Goal: Task Accomplishment & Management: Manage account settings

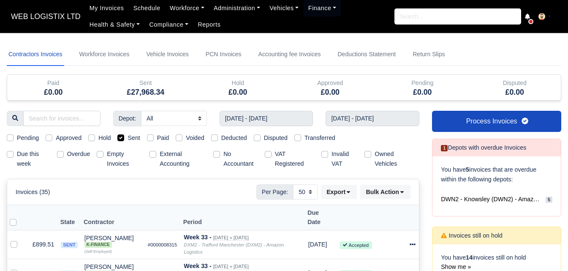
select select "50"
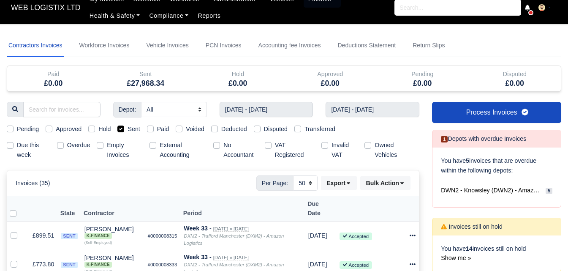
scroll to position [9, 0]
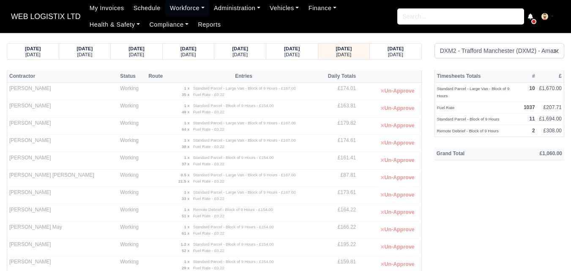
select select "1"
click at [381, 52] on div "[DATE]" at bounding box center [395, 54] width 35 height 6
select select "1"
click at [336, 55] on small "[DATE]" at bounding box center [343, 54] width 15 height 5
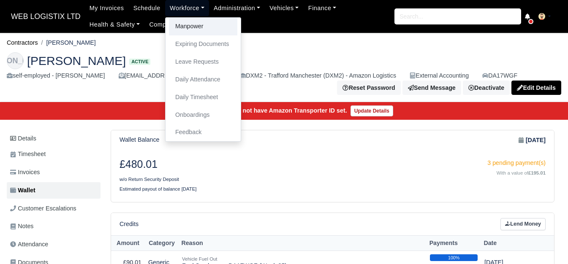
click at [179, 24] on link "Manpower" at bounding box center [203, 27] width 68 height 18
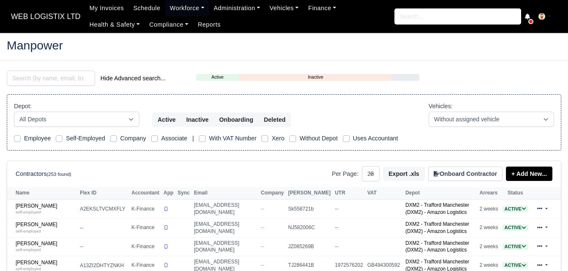
select select "25"
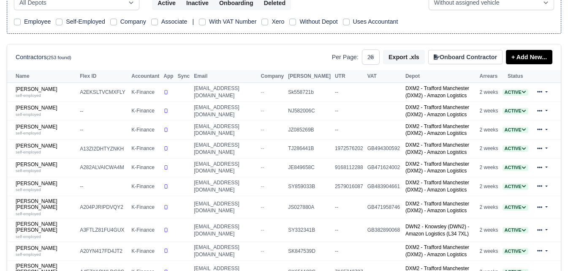
scroll to position [123, 0]
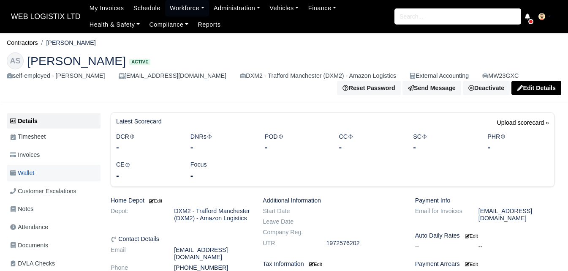
click at [15, 168] on link "Wallet" at bounding box center [54, 173] width 94 height 16
click at [23, 158] on span "Invoices" at bounding box center [25, 155] width 30 height 10
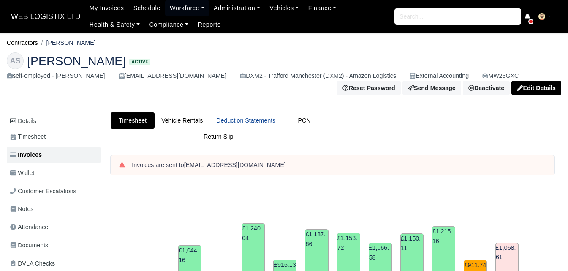
click at [270, 119] on link "Deduction Statements" at bounding box center [246, 120] width 73 height 16
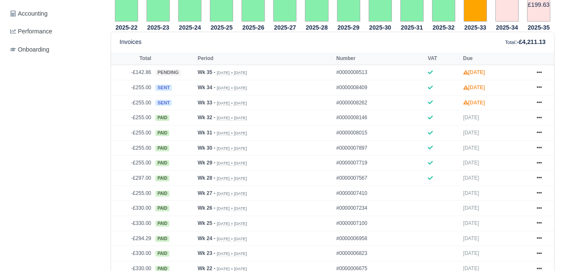
scroll to position [346, 0]
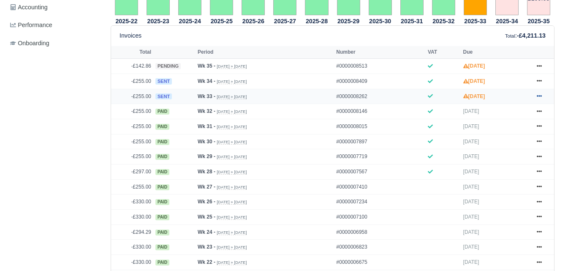
click at [538, 97] on icon at bounding box center [539, 96] width 5 height 2
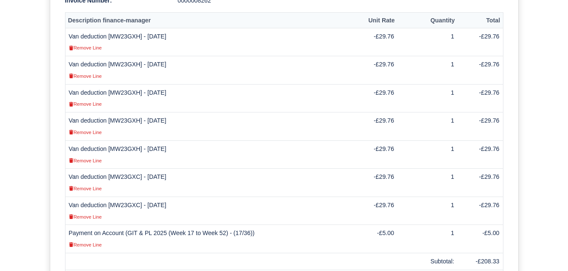
scroll to position [259, 0]
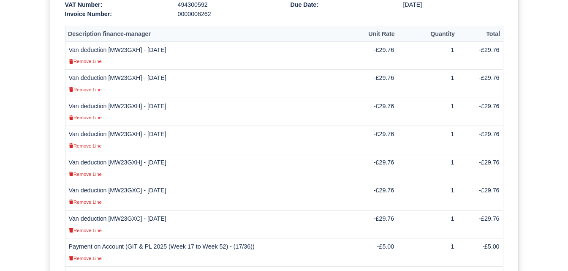
click at [127, 184] on td "Van deduction [MW23GXC] - 15/08/2025 Remove Line" at bounding box center [208, 196] width 286 height 28
click at [125, 182] on td "Van deduction [MW23GXC] - 15/08/2025 Remove Line" at bounding box center [208, 196] width 286 height 28
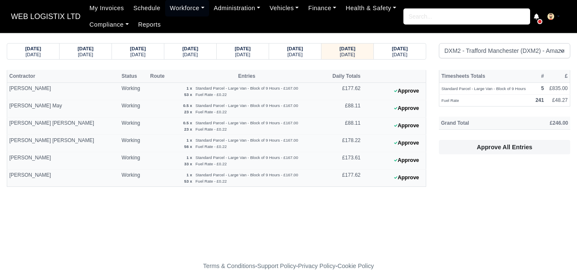
select select "1"
click at [395, 54] on small "Thursday" at bounding box center [399, 54] width 15 height 5
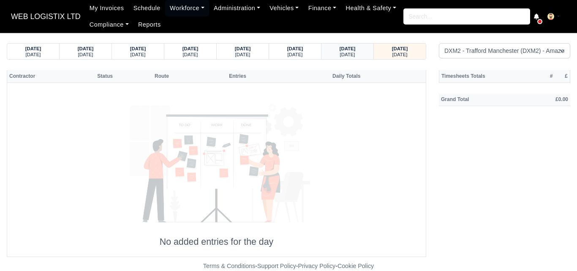
click at [355, 55] on small "Wednesday" at bounding box center [347, 54] width 15 height 5
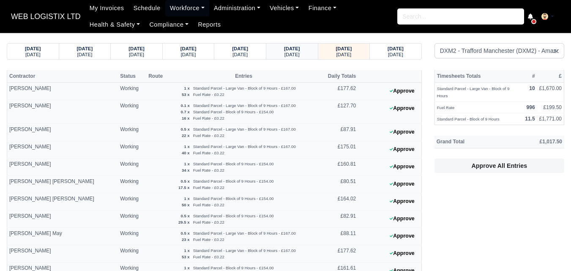
click at [297, 57] on small "Tuesday" at bounding box center [291, 54] width 15 height 5
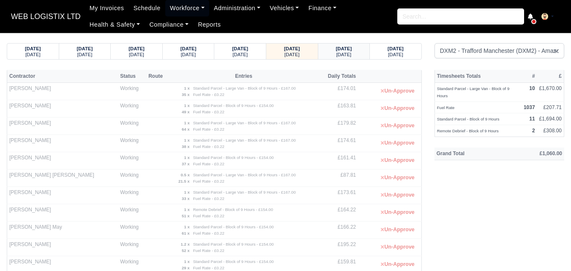
click at [344, 52] on small "Wednesday" at bounding box center [343, 54] width 15 height 5
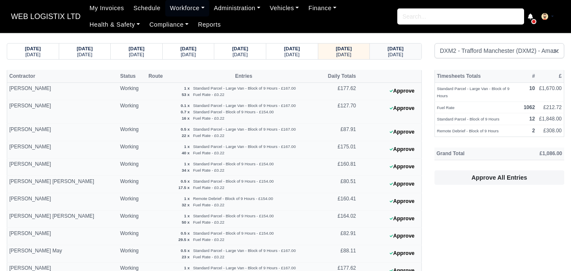
click at [390, 52] on small "Thursday" at bounding box center [395, 54] width 15 height 5
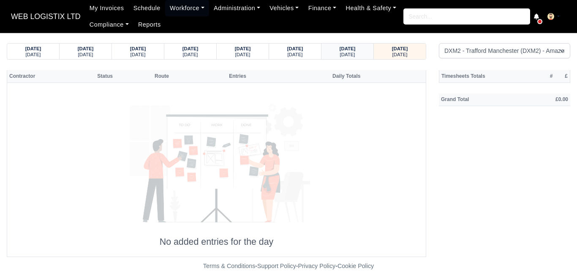
click at [355, 52] on small "Wednesday" at bounding box center [347, 54] width 15 height 5
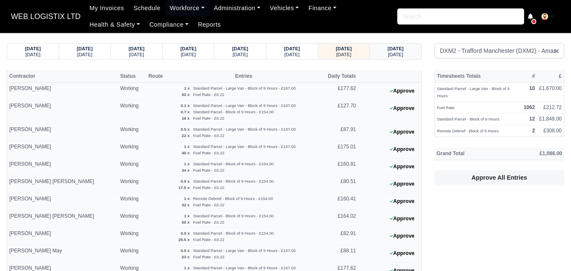
click at [399, 58] on div "28/08/2025 Thursday" at bounding box center [395, 52] width 39 height 16
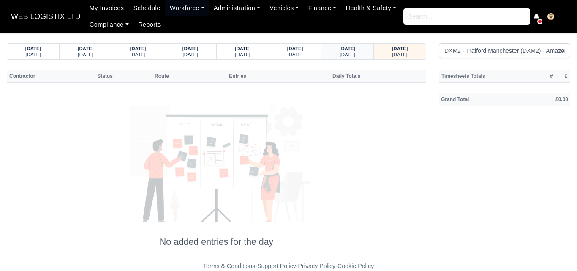
click at [361, 58] on div "27/08/2025 Wednesday" at bounding box center [347, 52] width 39 height 16
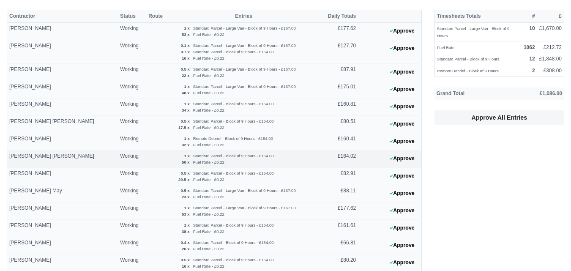
scroll to position [71, 0]
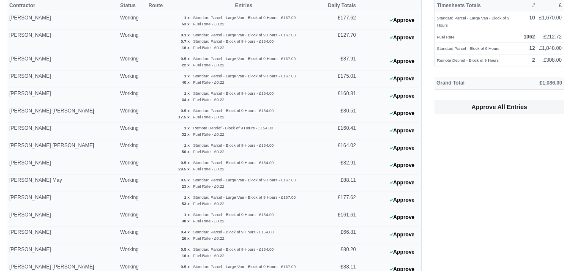
click at [533, 165] on div "Timesheets Totals # £ Standard Parcel - Large Van - Block of 9 Hours 10 £1,670.…" at bounding box center [499, 268] width 142 height 539
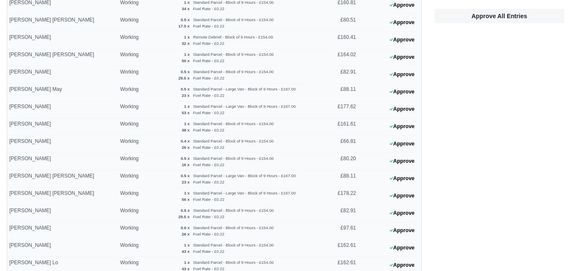
scroll to position [177, 0]
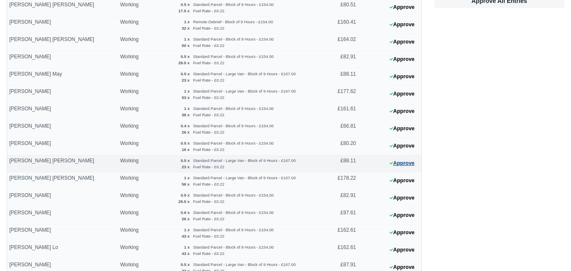
click at [403, 159] on button "Approve" at bounding box center [402, 163] width 34 height 12
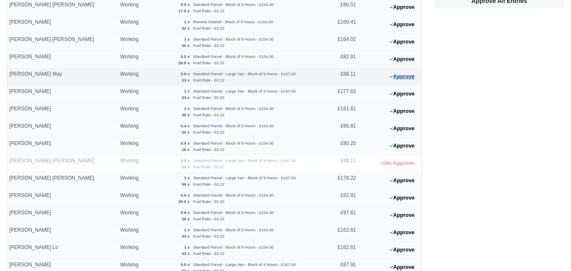
click at [413, 79] on button "Approve" at bounding box center [402, 77] width 34 height 12
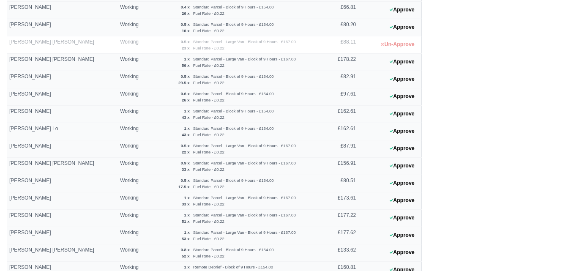
scroll to position [317, 0]
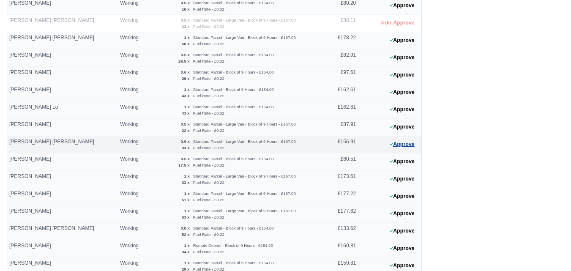
click at [410, 147] on button "Approve" at bounding box center [402, 144] width 34 height 12
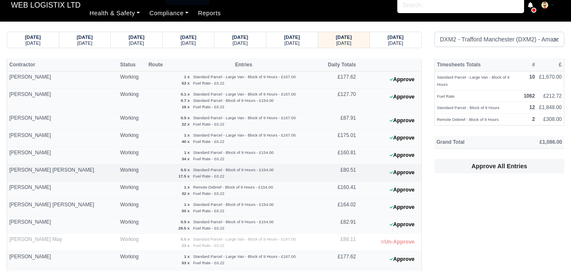
scroll to position [0, 0]
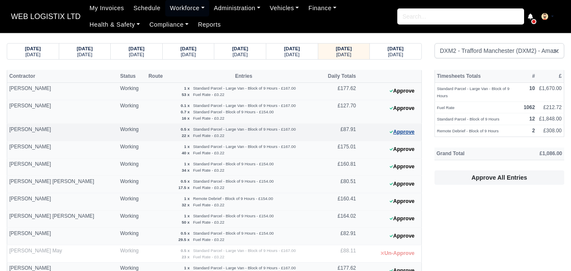
click at [408, 128] on button "Approve" at bounding box center [402, 132] width 34 height 12
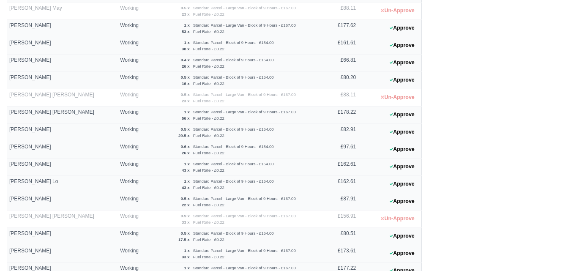
scroll to position [243, 0]
click at [394, 199] on button "Approve" at bounding box center [402, 200] width 34 height 12
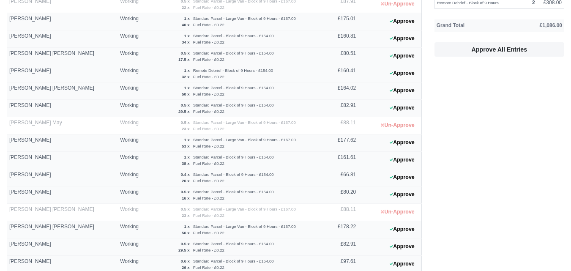
scroll to position [100, 0]
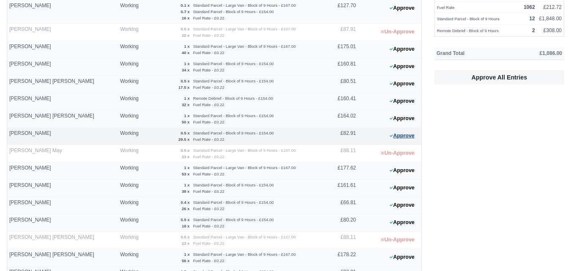
click at [397, 133] on button "Approve" at bounding box center [402, 136] width 34 height 12
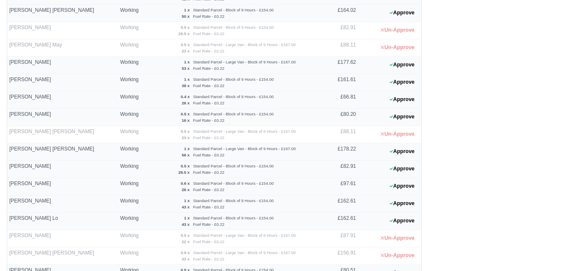
scroll to position [207, 0]
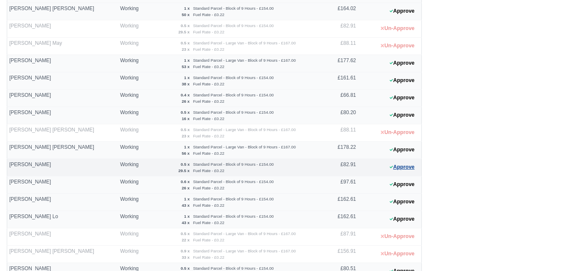
click at [409, 167] on button "Approve" at bounding box center [402, 167] width 34 height 12
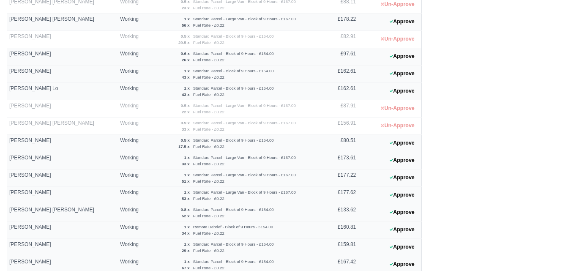
scroll to position [348, 0]
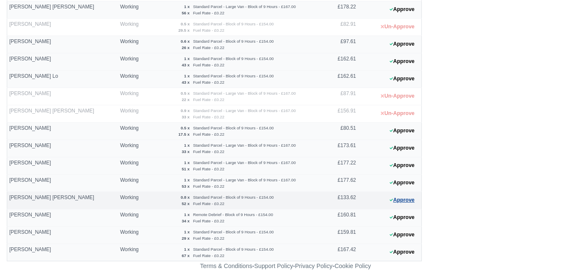
click at [387, 202] on button "Approve" at bounding box center [402, 200] width 34 height 12
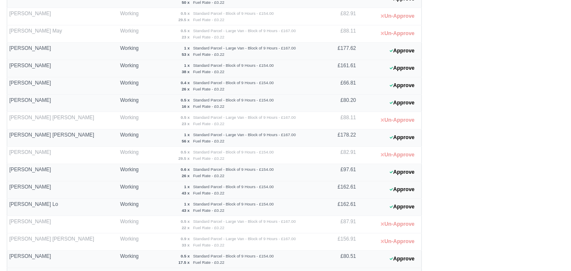
scroll to position [227, 0]
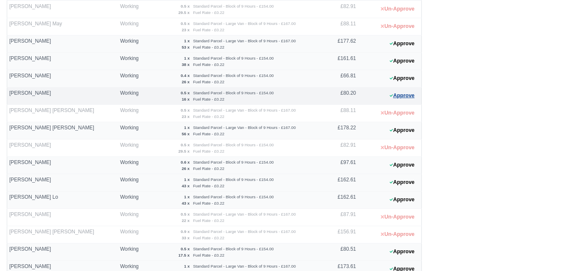
click at [392, 100] on button "Approve" at bounding box center [402, 96] width 34 height 12
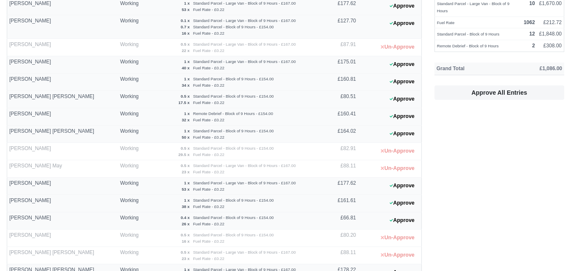
scroll to position [0, 0]
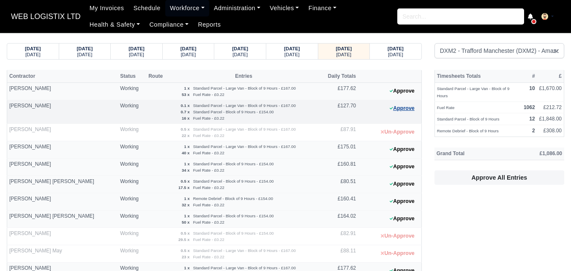
click at [410, 109] on button "Approve" at bounding box center [402, 108] width 34 height 12
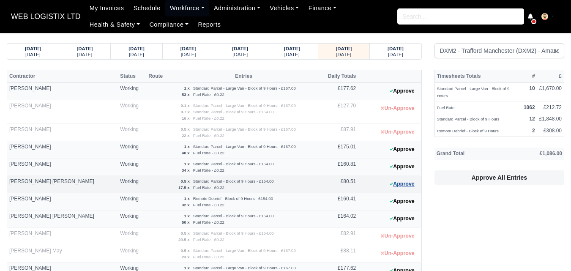
click at [417, 186] on button "Approve" at bounding box center [402, 184] width 34 height 12
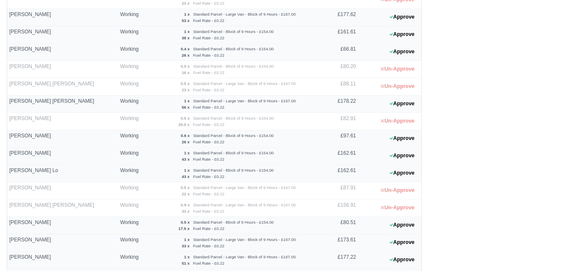
scroll to position [259, 0]
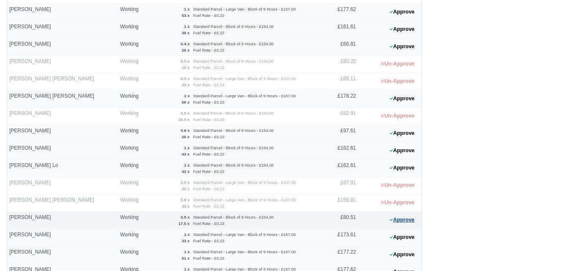
click at [417, 222] on button "Approve" at bounding box center [402, 220] width 34 height 12
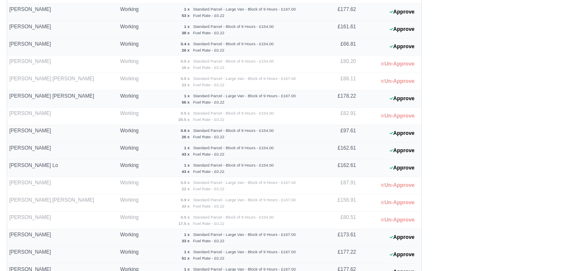
scroll to position [329, 0]
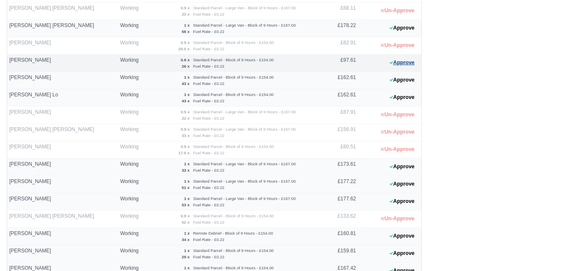
click at [395, 63] on button "Approve" at bounding box center [402, 63] width 34 height 12
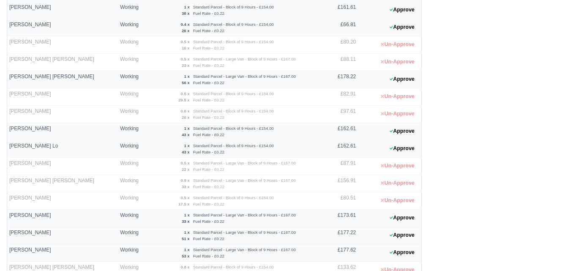
scroll to position [254, 0]
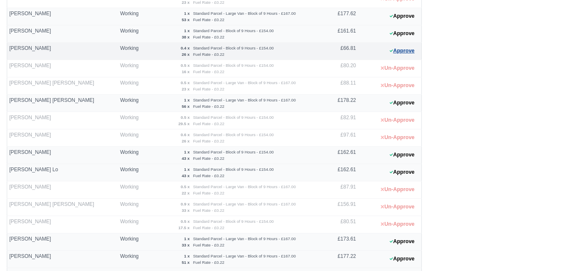
click at [403, 53] on button "Approve" at bounding box center [402, 51] width 34 height 12
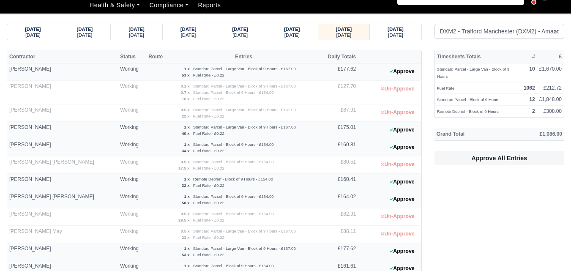
scroll to position [18, 0]
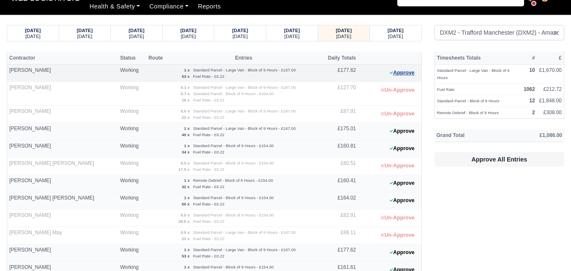
click at [414, 71] on button "Approve" at bounding box center [402, 73] width 34 height 12
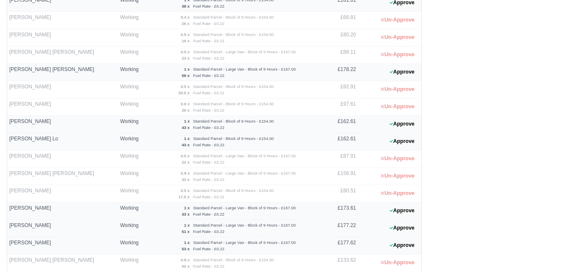
scroll to position [292, 0]
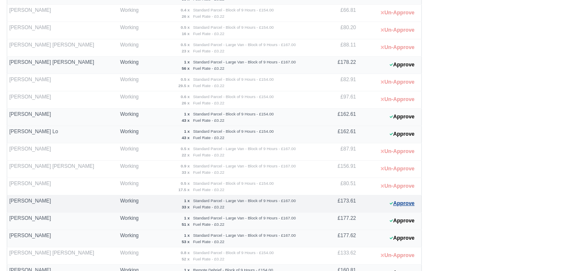
click at [408, 201] on button "Approve" at bounding box center [402, 203] width 34 height 12
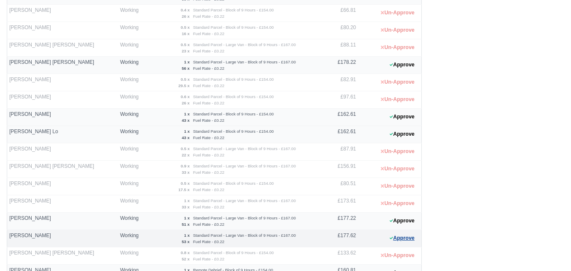
click at [400, 237] on button "Approve" at bounding box center [402, 238] width 34 height 12
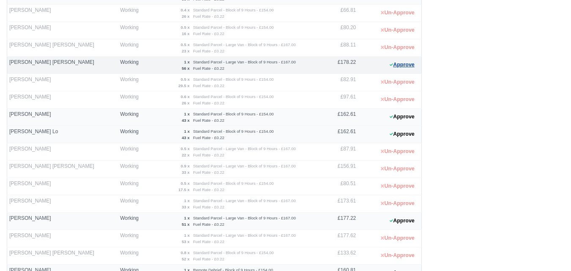
click at [403, 64] on button "Approve" at bounding box center [402, 65] width 34 height 12
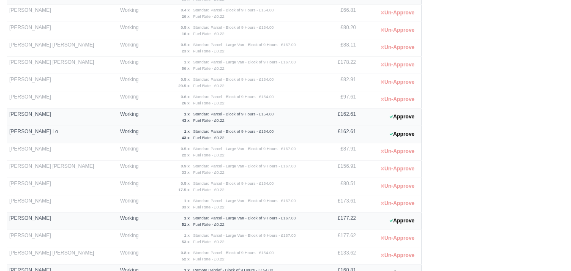
scroll to position [0, 0]
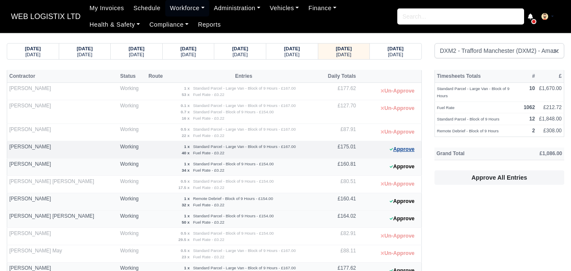
click at [389, 153] on button "Approve" at bounding box center [402, 149] width 34 height 12
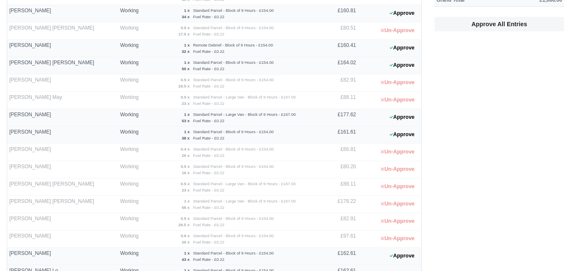
scroll to position [158, 0]
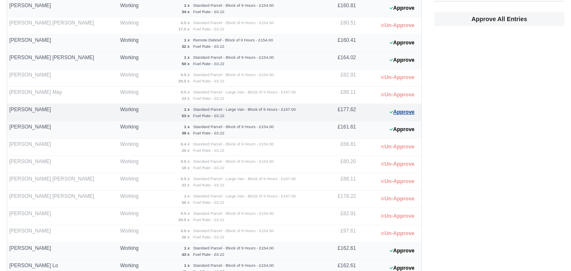
click at [398, 116] on button "Approve" at bounding box center [402, 112] width 34 height 12
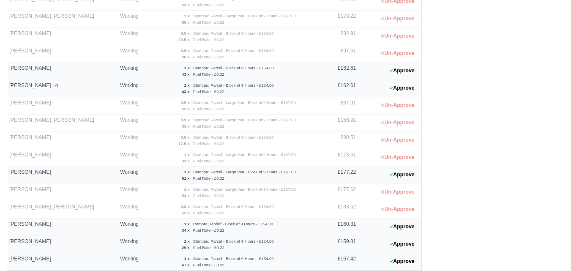
scroll to position [348, 0]
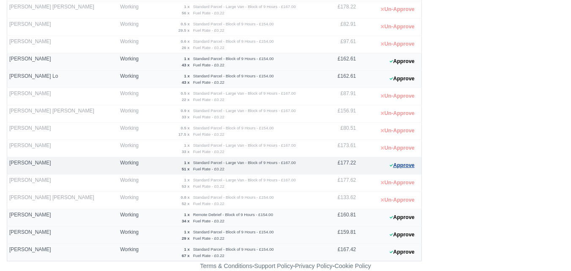
click at [414, 163] on button "Approve" at bounding box center [402, 165] width 34 height 12
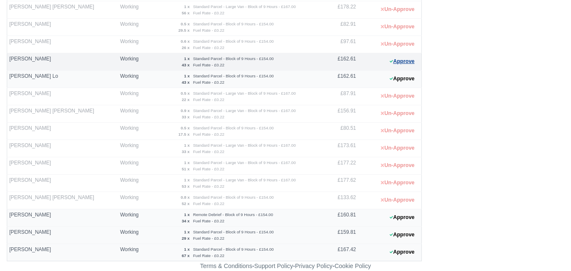
click at [406, 58] on button "Approve" at bounding box center [402, 61] width 34 height 12
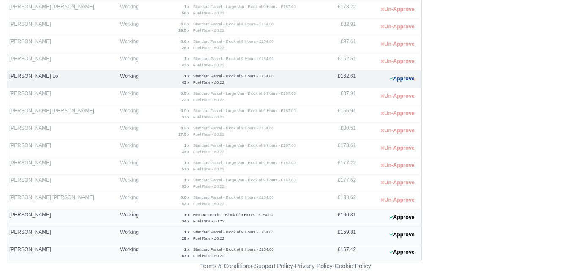
click at [410, 73] on button "Approve" at bounding box center [402, 79] width 34 height 12
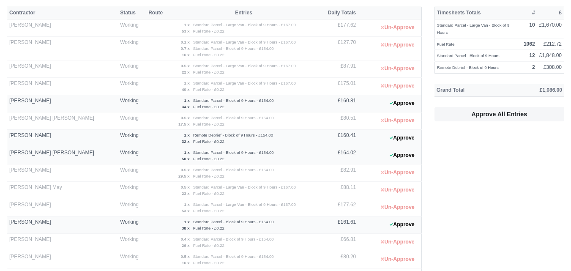
scroll to position [29, 0]
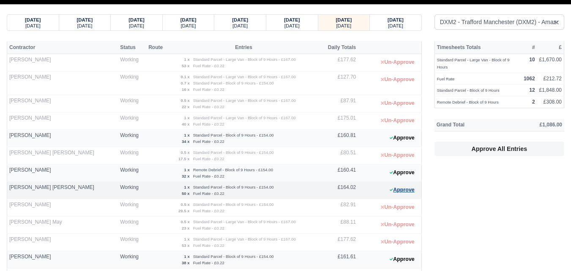
click at [399, 192] on button "Approve" at bounding box center [402, 190] width 34 height 12
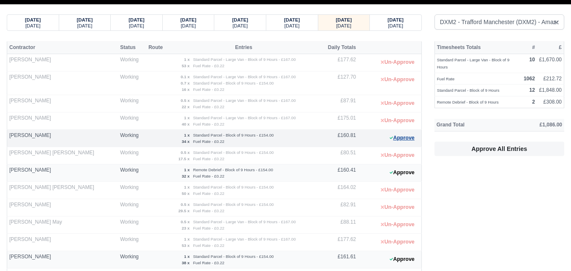
click at [409, 138] on button "Approve" at bounding box center [402, 138] width 34 height 12
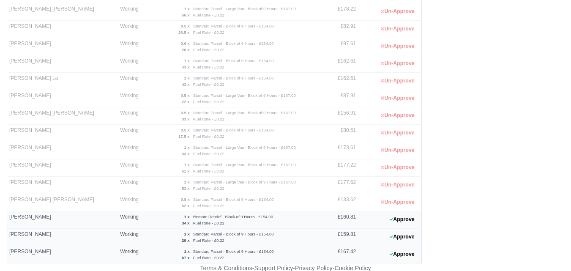
scroll to position [348, 0]
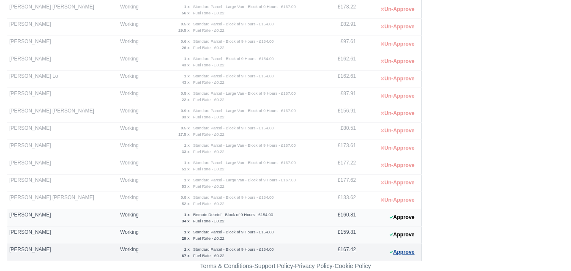
click at [402, 256] on button "Approve" at bounding box center [402, 252] width 34 height 12
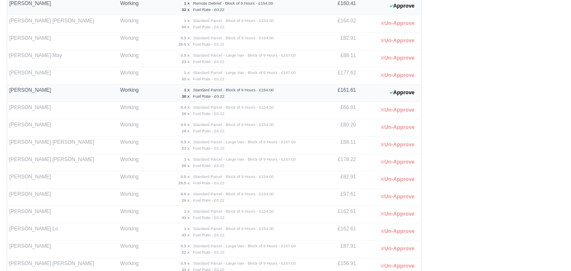
scroll to position [191, 0]
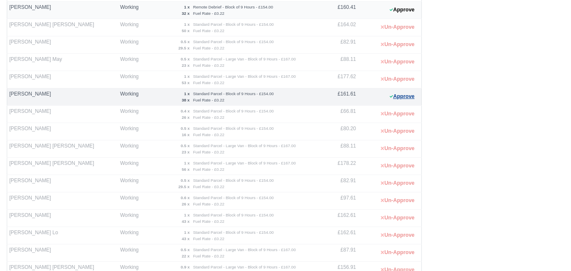
click at [411, 100] on button "Approve" at bounding box center [402, 96] width 34 height 12
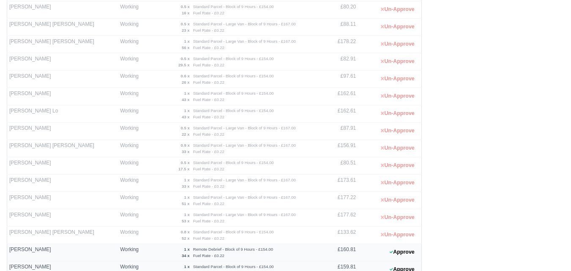
scroll to position [348, 0]
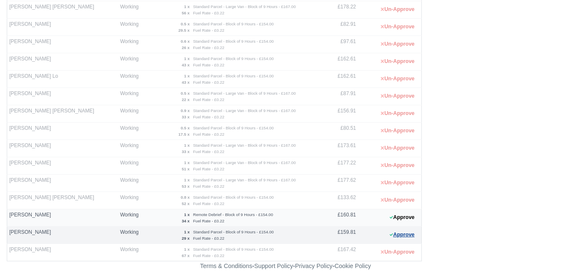
click at [408, 239] on button "Approve" at bounding box center [402, 235] width 34 height 12
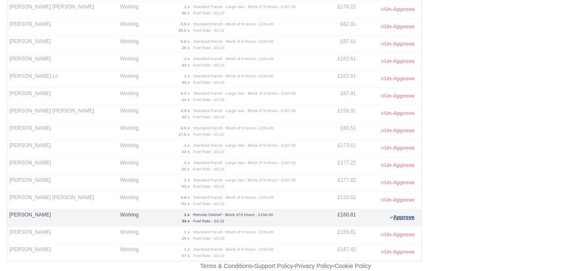
click at [412, 215] on button "Approve" at bounding box center [402, 217] width 34 height 12
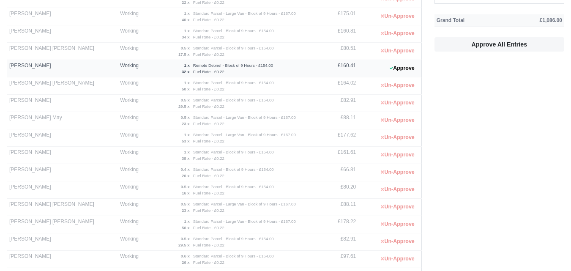
scroll to position [11, 0]
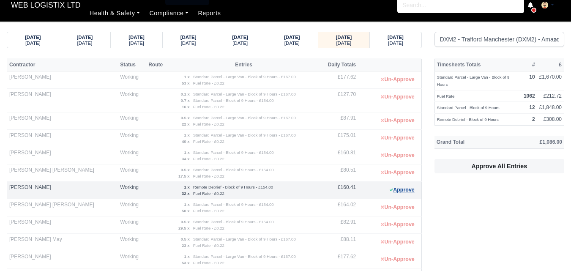
click at [406, 186] on button "Approve" at bounding box center [402, 190] width 34 height 12
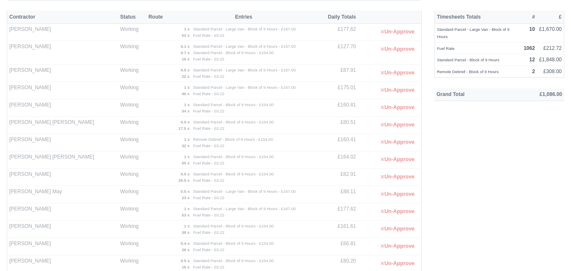
scroll to position [82, 0]
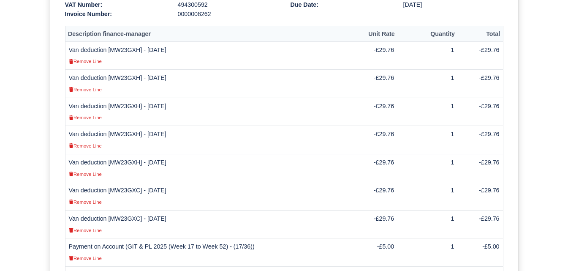
scroll to position [259, 0]
click at [113, 182] on td "Van deduction [MW23GXC] - [DATE] Remove Line" at bounding box center [208, 196] width 286 height 28
copy td "MW23GXC"
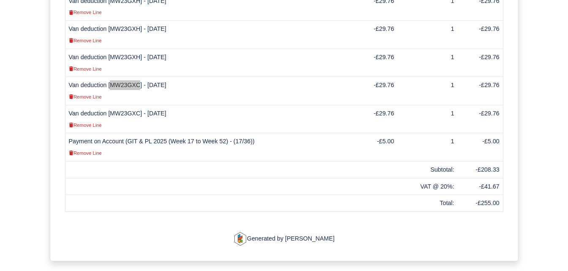
scroll to position [365, 0]
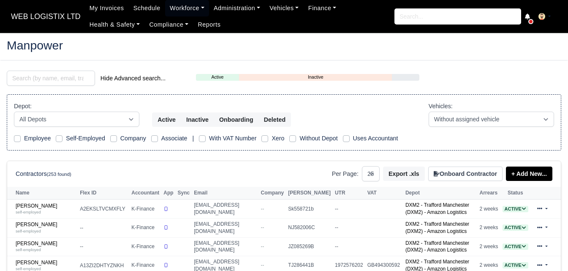
select select "25"
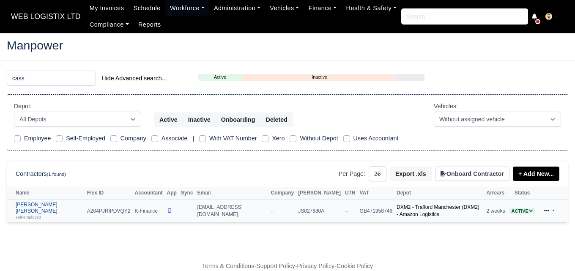
type input "cass"
click at [88, 79] on input "cass" at bounding box center [51, 78] width 89 height 15
click at [378, 174] on select "10 25 50" at bounding box center [377, 173] width 18 height 15
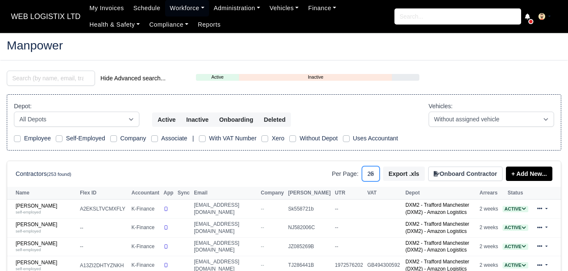
select select "50"
click at [365, 166] on select "10 25 50" at bounding box center [371, 173] width 18 height 15
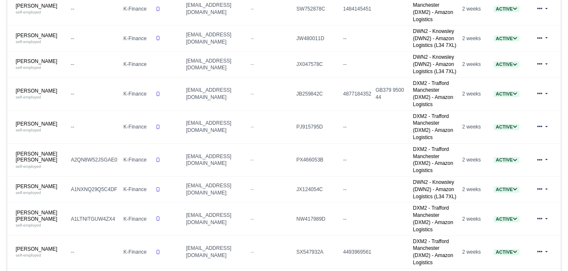
scroll to position [742, 0]
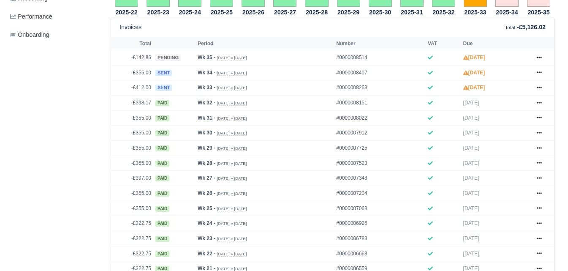
scroll to position [358, 0]
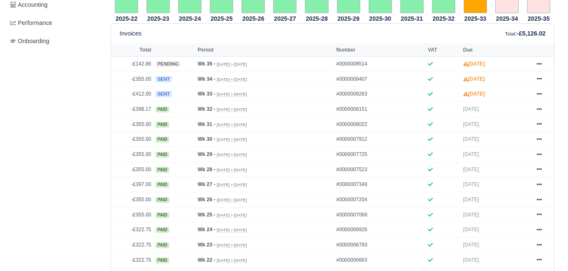
drag, startPoint x: 571, startPoint y: 54, endPoint x: 564, endPoint y: 146, distance: 92.4
click at [534, 89] on link at bounding box center [539, 94] width 13 height 11
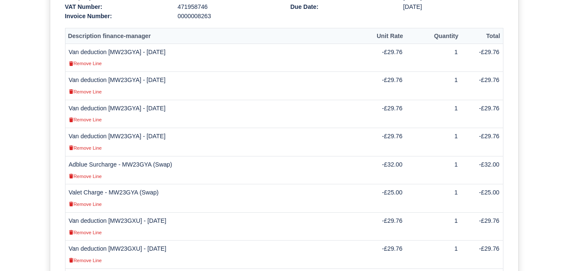
scroll to position [252, 0]
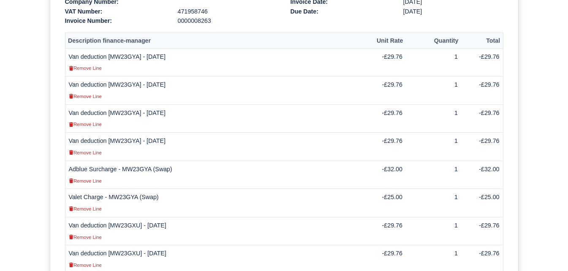
click at [126, 217] on td "Van deduction [MW23GXU] - [DATE] Remove Line" at bounding box center [213, 231] width 297 height 28
copy td "MW23GXU"
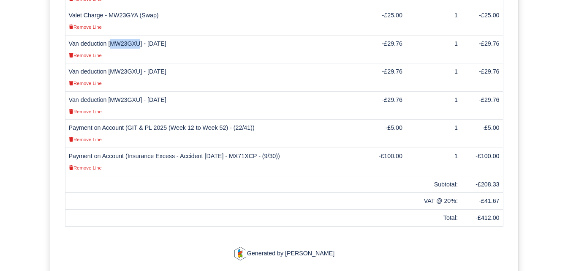
scroll to position [449, 0]
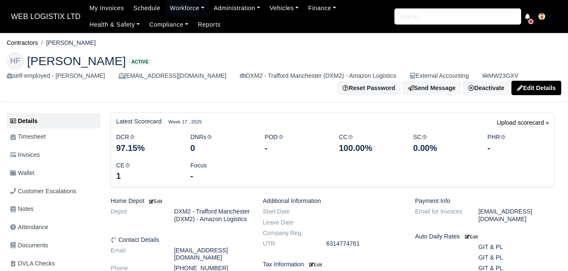
click at [34, 154] on span "Invoices" at bounding box center [25, 155] width 30 height 10
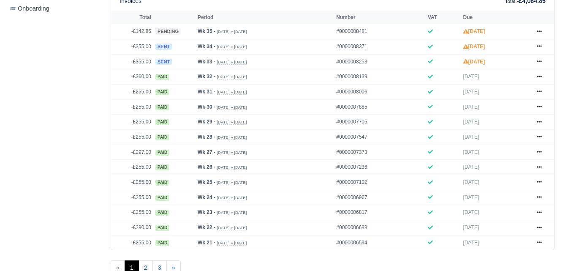
scroll to position [381, 0]
click at [539, 63] on icon at bounding box center [539, 62] width 5 height 2
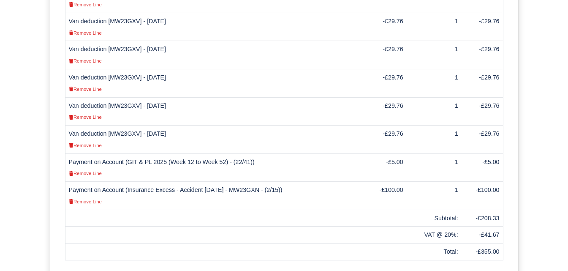
scroll to position [335, 0]
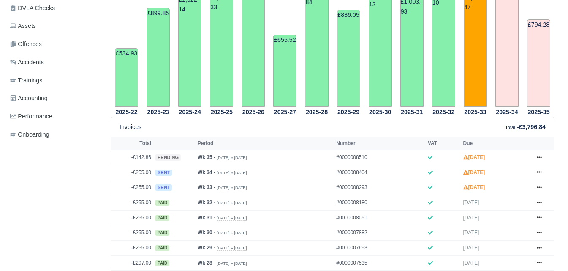
scroll to position [275, 0]
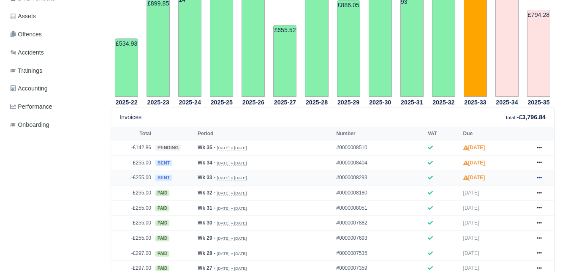
click at [536, 172] on link at bounding box center [539, 177] width 13 height 11
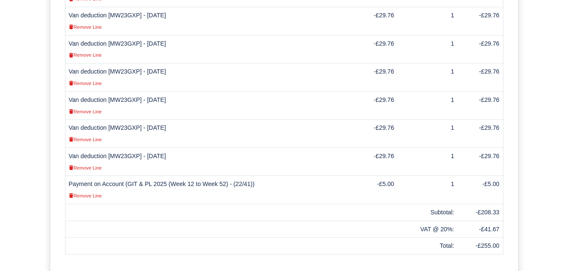
scroll to position [324, 0]
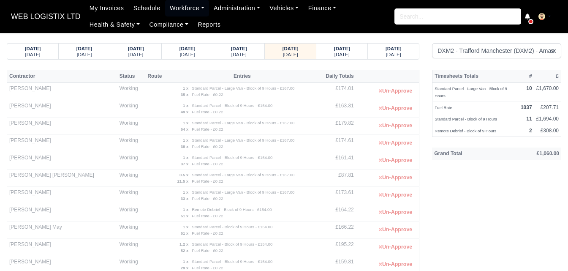
select select "1"
click at [348, 52] on small "Wednesday" at bounding box center [342, 54] width 15 height 5
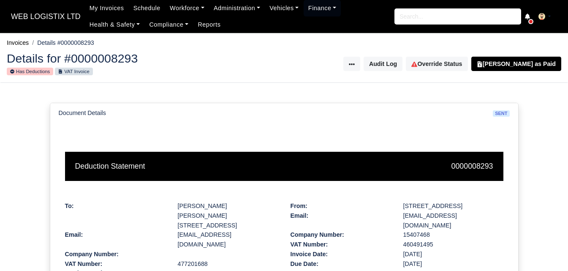
scroll to position [324, 0]
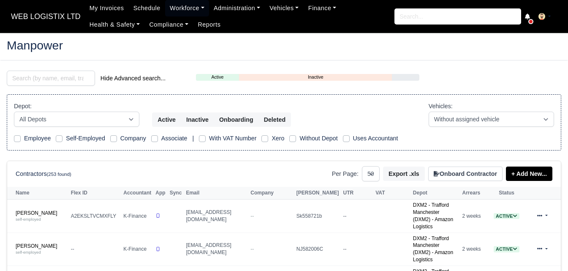
select select "50"
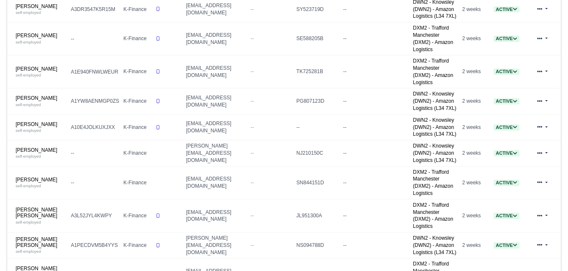
scroll to position [1284, 0]
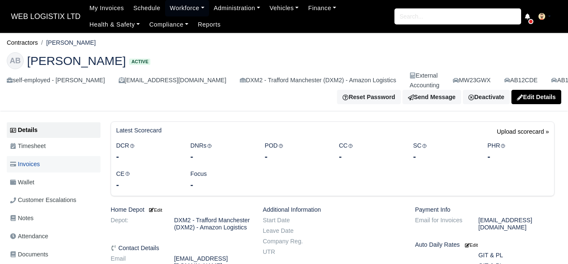
click at [22, 166] on span "Invoices" at bounding box center [25, 165] width 30 height 10
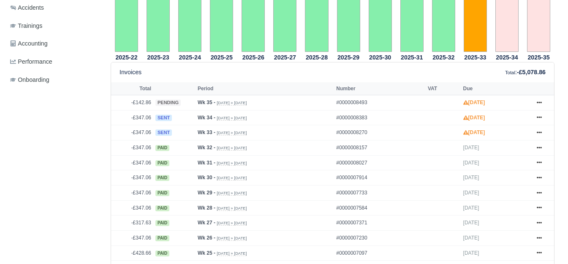
scroll to position [328, 0]
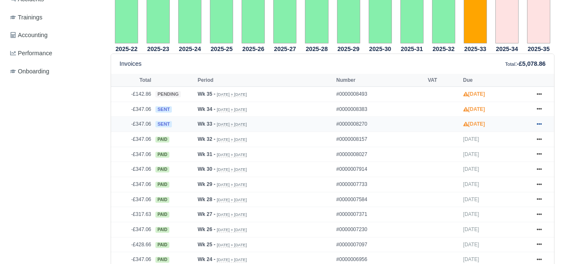
click at [540, 127] on icon at bounding box center [539, 124] width 5 height 5
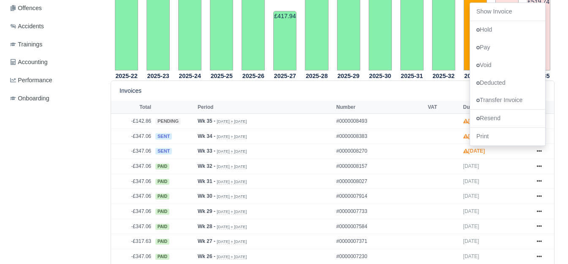
scroll to position [296, 0]
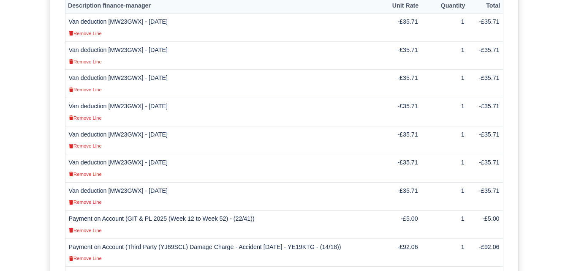
scroll to position [300, 0]
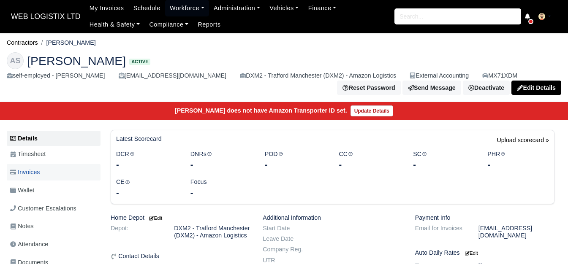
click at [35, 172] on span "Invoices" at bounding box center [25, 173] width 30 height 10
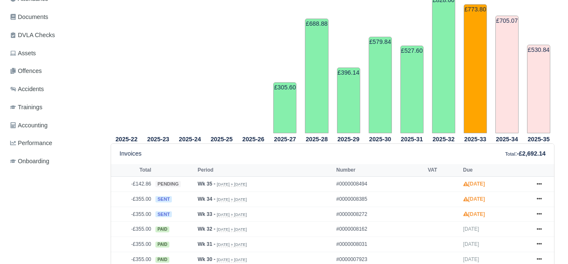
scroll to position [302, 0]
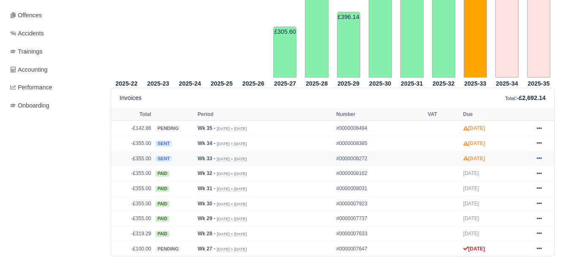
click at [542, 161] on icon at bounding box center [539, 158] width 5 height 5
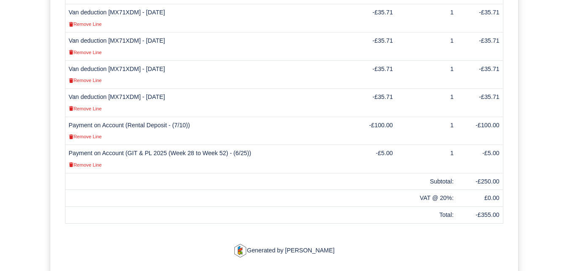
scroll to position [376, 0]
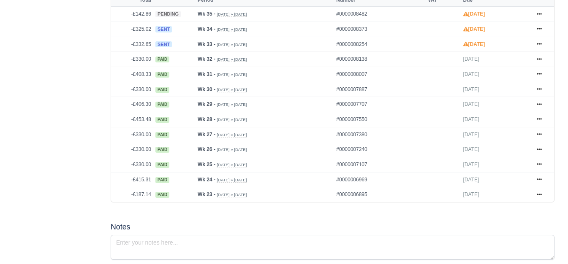
scroll to position [408, 0]
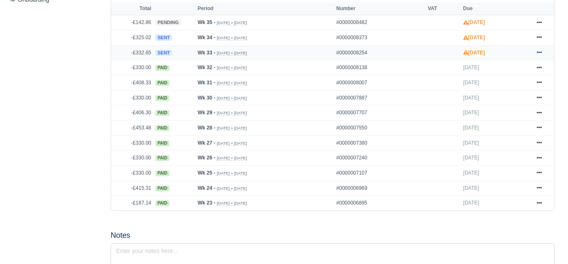
click at [535, 54] on link at bounding box center [539, 53] width 13 height 11
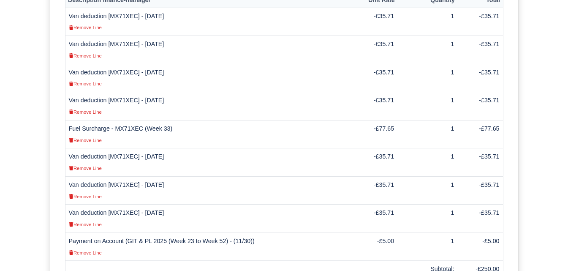
scroll to position [311, 0]
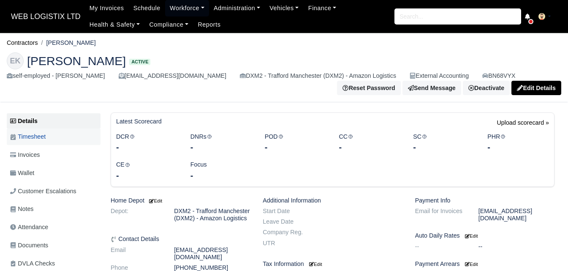
click at [25, 149] on link "Invoices" at bounding box center [54, 155] width 94 height 16
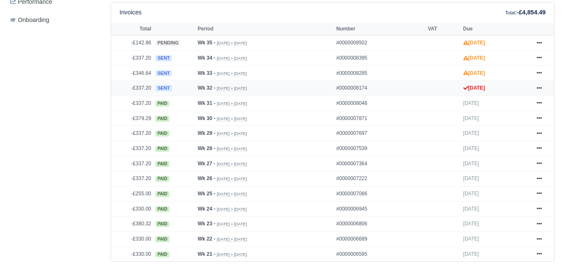
scroll to position [370, 0]
click at [542, 74] on link at bounding box center [539, 73] width 13 height 11
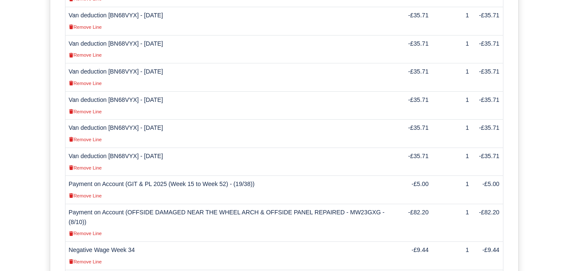
scroll to position [321, 0]
click at [127, 148] on td "Van deduction [BN68VYX] - [DATE] Remove Line" at bounding box center [232, 162] width 335 height 28
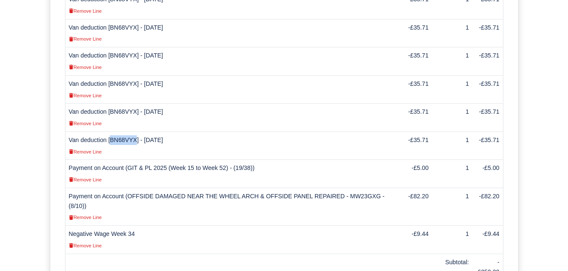
scroll to position [349, 0]
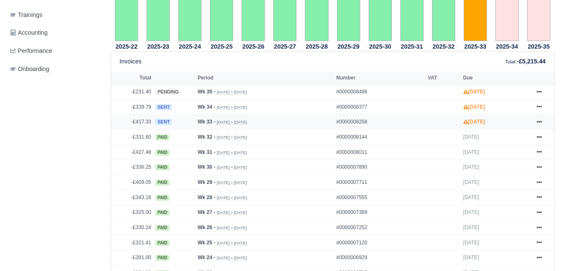
scroll to position [330, 0]
click at [565, 114] on div "Details Timesheet Invoices Wallet Customer Escalations Notes Attendance" at bounding box center [283, 223] width 567 height 864
click at [539, 121] on icon at bounding box center [539, 122] width 5 height 2
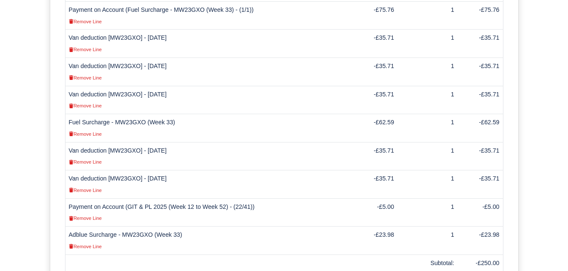
scroll to position [347, 0]
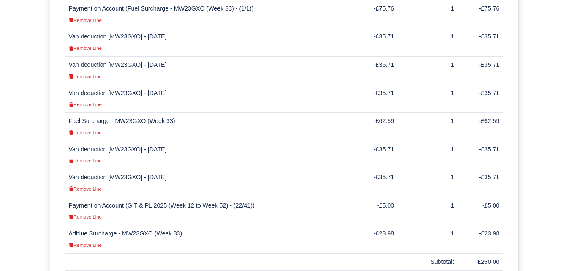
drag, startPoint x: 0, startPoint y: 0, endPoint x: 574, endPoint y: 189, distance: 604.5
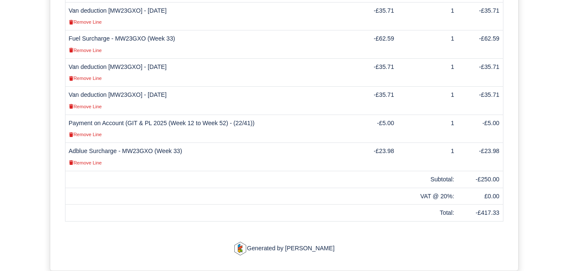
scroll to position [436, 0]
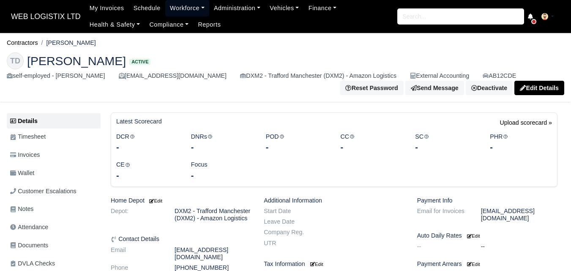
click at [185, 9] on link "Workforce" at bounding box center [187, 8] width 44 height 16
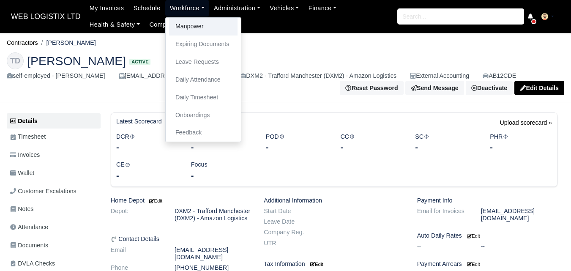
click at [186, 26] on link "Manpower" at bounding box center [203, 27] width 68 height 18
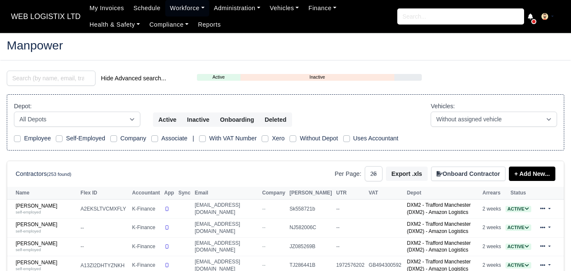
select select "25"
click at [41, 76] on input "search" at bounding box center [51, 78] width 89 height 15
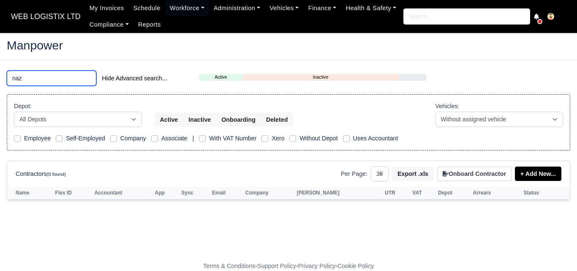
click at [52, 79] on input "naz" at bounding box center [52, 78] width 90 height 15
type input "denn"
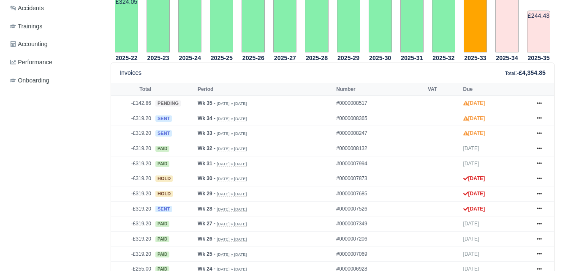
scroll to position [335, 0]
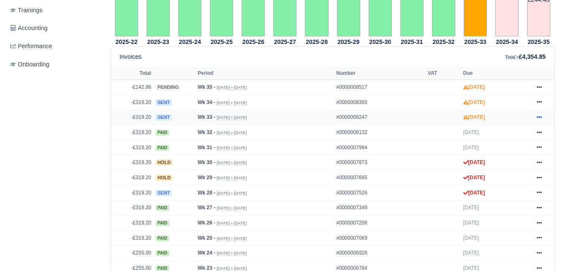
click at [538, 116] on icon at bounding box center [539, 117] width 5 height 2
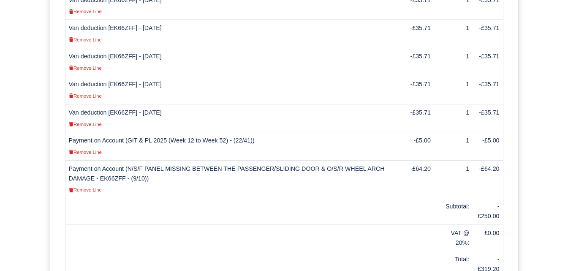
scroll to position [368, 0]
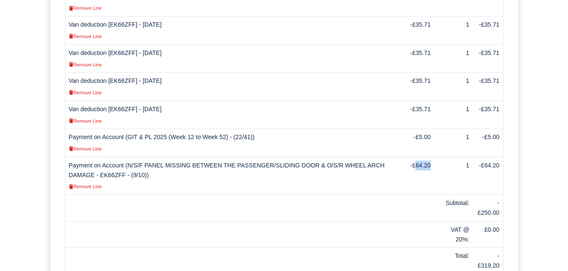
drag, startPoint x: 418, startPoint y: 166, endPoint x: 431, endPoint y: 164, distance: 12.8
click at [431, 164] on td "-£64.20" at bounding box center [419, 176] width 30 height 38
copy td "64.20"
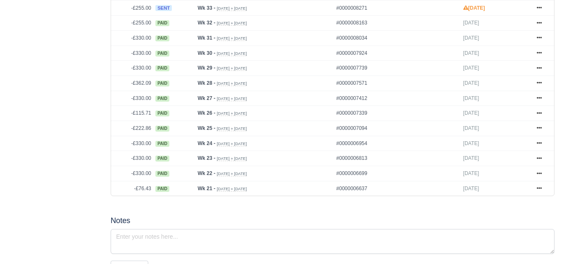
scroll to position [373, 0]
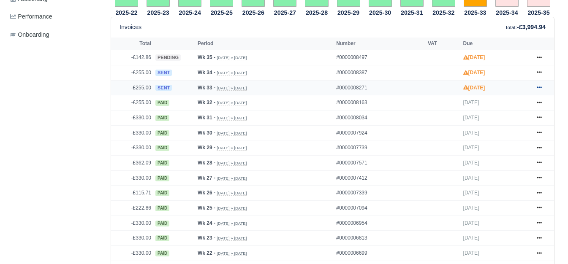
click at [538, 87] on icon at bounding box center [539, 87] width 5 height 5
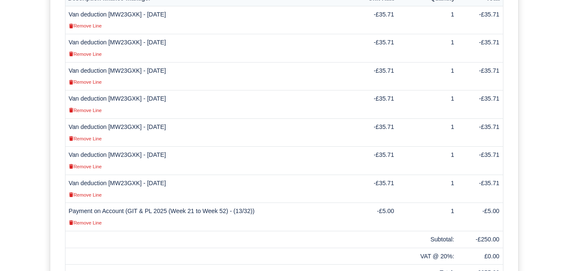
scroll to position [298, 0]
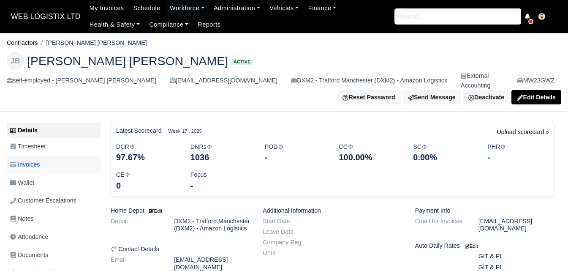
click at [49, 156] on link "Invoices" at bounding box center [54, 164] width 94 height 16
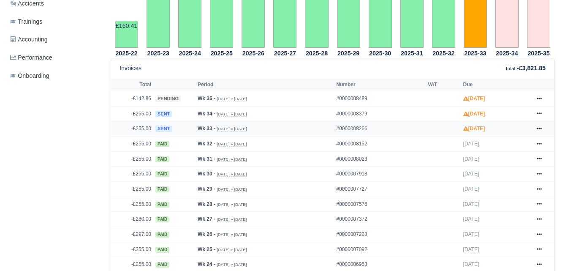
scroll to position [324, 0]
click at [542, 126] on icon at bounding box center [539, 128] width 5 height 5
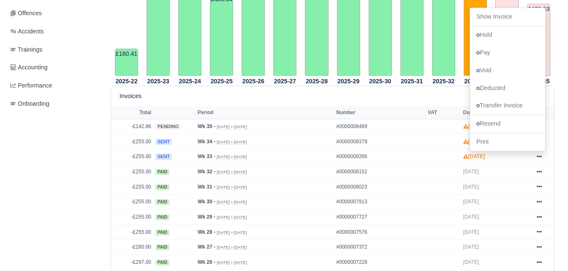
scroll to position [294, 0]
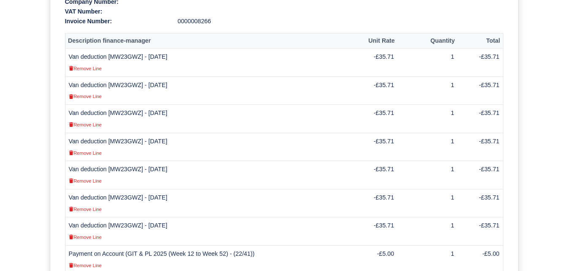
scroll to position [281, 0]
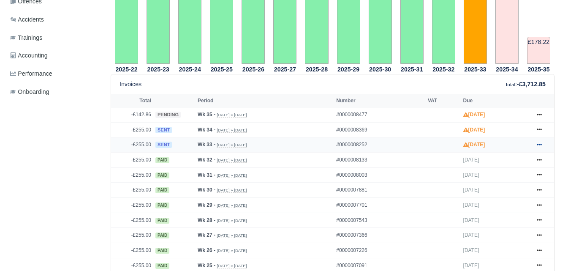
scroll to position [308, 0]
click at [537, 139] on link at bounding box center [539, 144] width 13 height 11
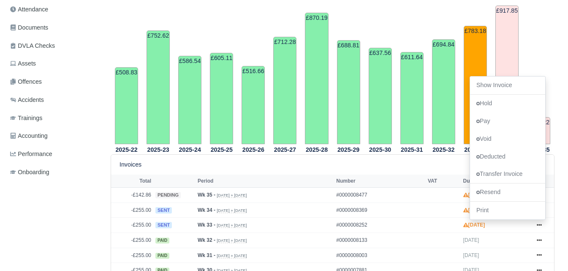
scroll to position [204, 0]
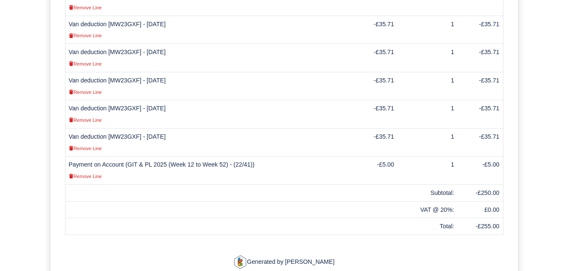
scroll to position [344, 0]
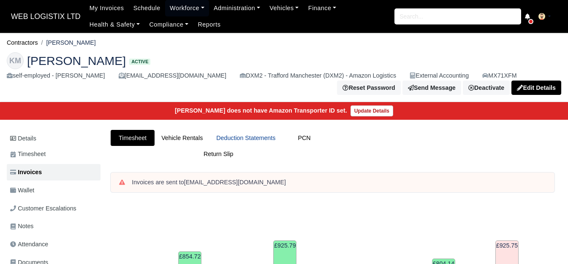
click at [264, 144] on link "Deduction Statements" at bounding box center [246, 138] width 73 height 16
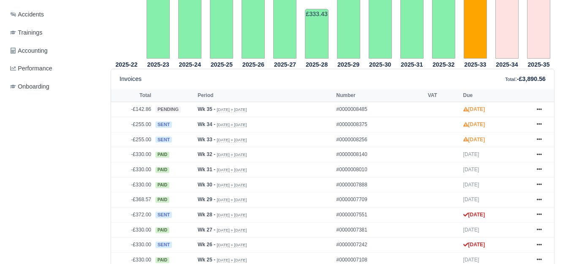
scroll to position [332, 0]
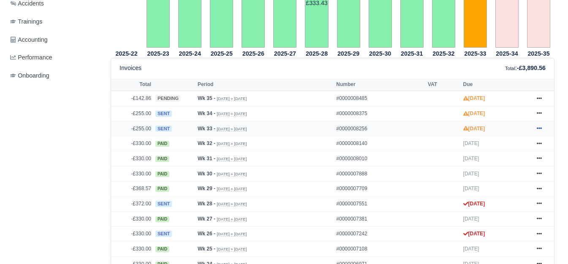
click at [536, 127] on link at bounding box center [539, 129] width 13 height 11
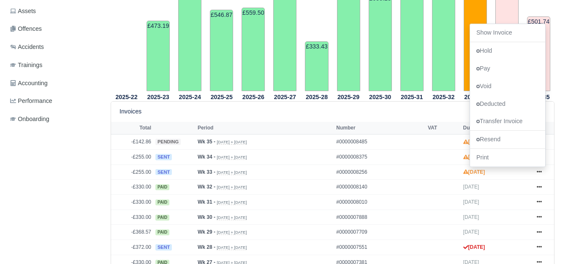
scroll to position [275, 0]
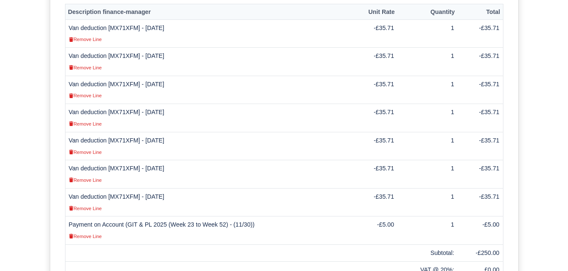
scroll to position [261, 0]
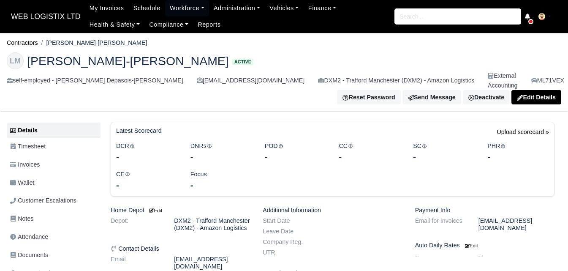
click at [49, 156] on link "Invoices" at bounding box center [54, 164] width 94 height 16
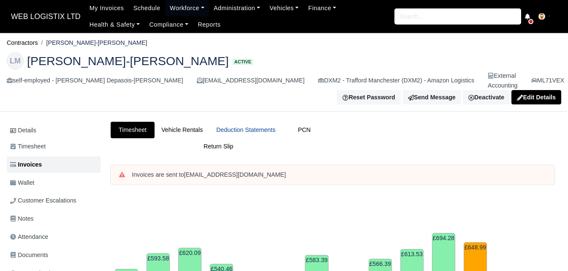
click at [245, 122] on link "Deduction Statements" at bounding box center [246, 130] width 73 height 16
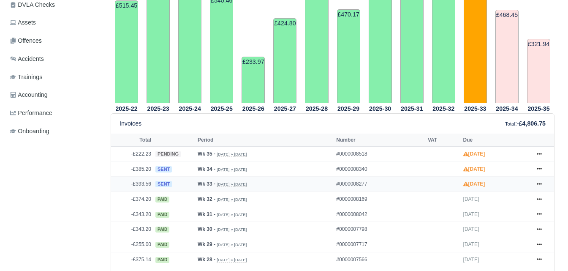
scroll to position [268, 0]
click at [539, 179] on link at bounding box center [539, 184] width 13 height 11
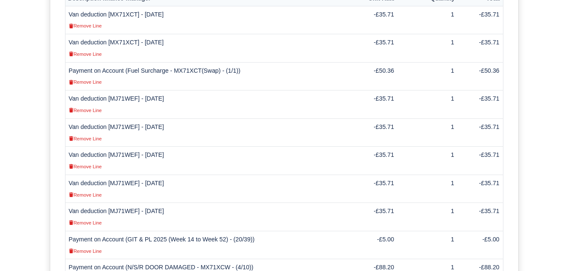
scroll to position [257, 0]
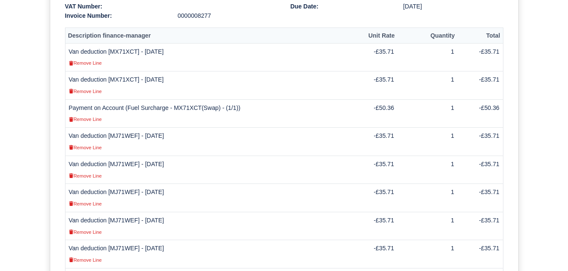
click at [126, 184] on td "Van deduction [MJ71WEF] - [DATE] Remove Line" at bounding box center [208, 198] width 286 height 28
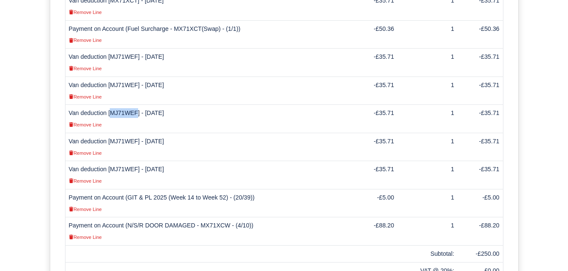
scroll to position [334, 0]
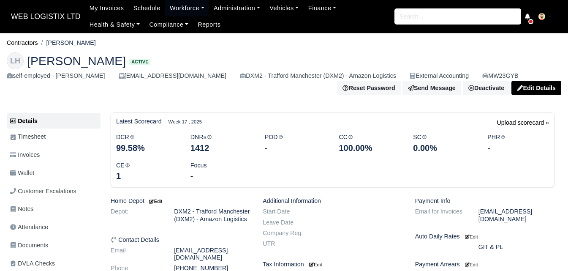
click at [42, 161] on link "Invoices" at bounding box center [54, 155] width 94 height 16
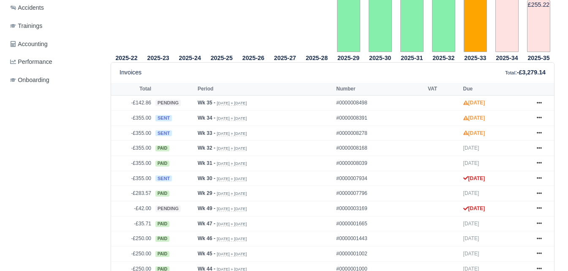
click at [536, 137] on link at bounding box center [539, 133] width 13 height 11
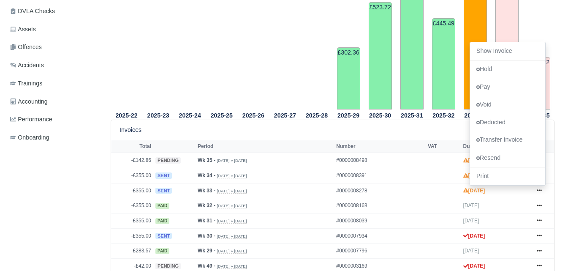
scroll to position [246, 0]
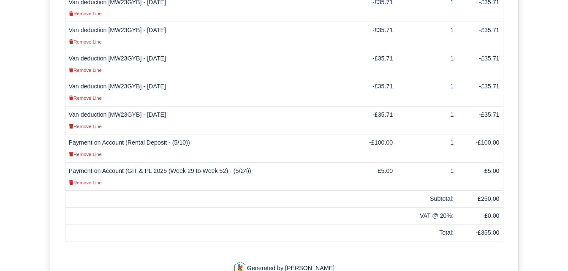
scroll to position [364, 0]
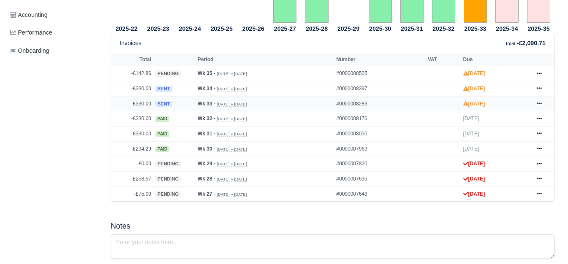
scroll to position [357, 0]
click at [539, 105] on icon at bounding box center [539, 104] width 5 height 2
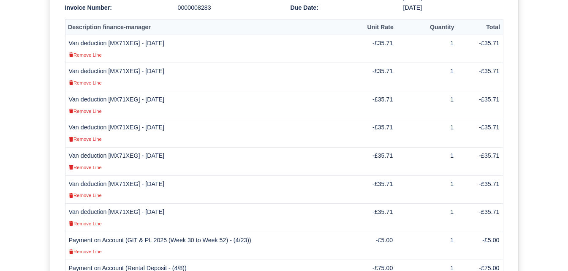
scroll to position [297, 0]
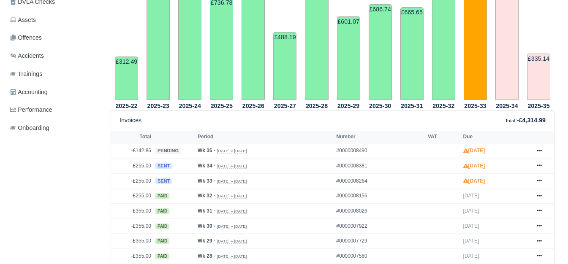
scroll to position [291, 0]
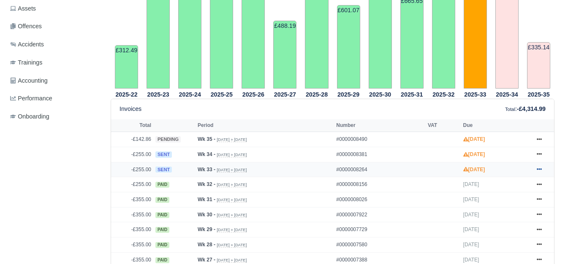
click at [540, 171] on icon at bounding box center [539, 169] width 5 height 5
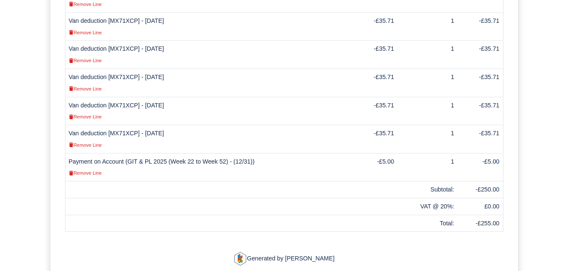
scroll to position [344, 0]
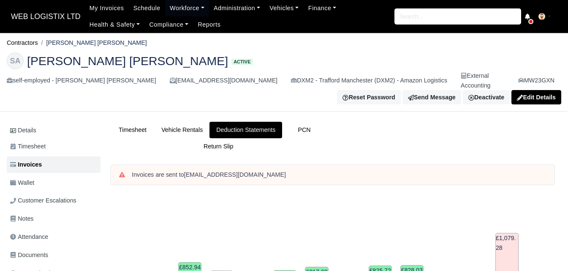
click at [568, 86] on html "WEB LOGISTIX LTD My Invoices Schedule Workforce Manpower Expiring Documents Lea…" at bounding box center [284, 135] width 568 height 271
click at [516, 36] on body "WEB LOGISTIX LTD My Invoices Schedule Workforce Manpower Expiring Documents Lea…" at bounding box center [284, 135] width 568 height 271
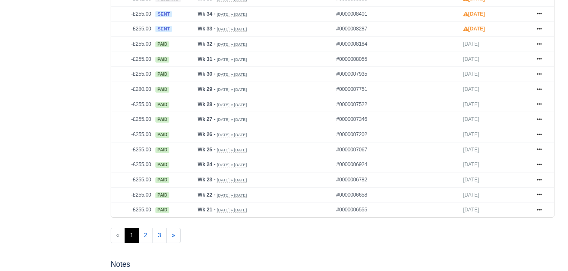
scroll to position [358, 0]
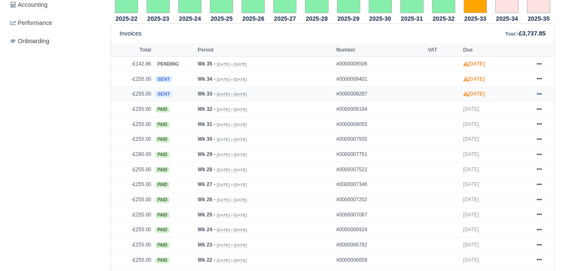
click at [542, 89] on link at bounding box center [539, 94] width 13 height 11
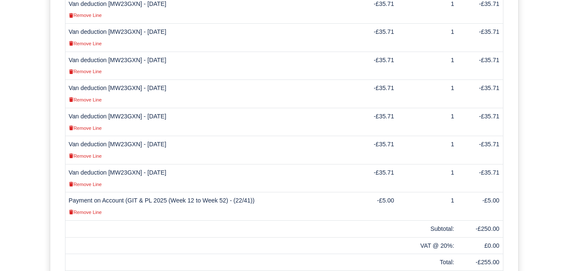
scroll to position [307, 0]
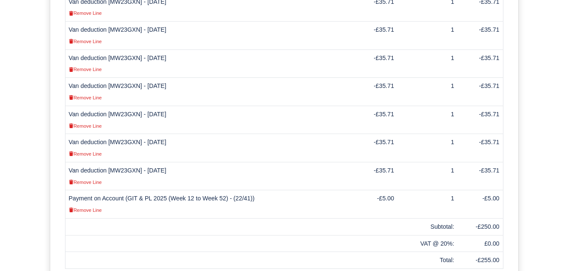
drag, startPoint x: 0, startPoint y: 0, endPoint x: 564, endPoint y: 194, distance: 596.1
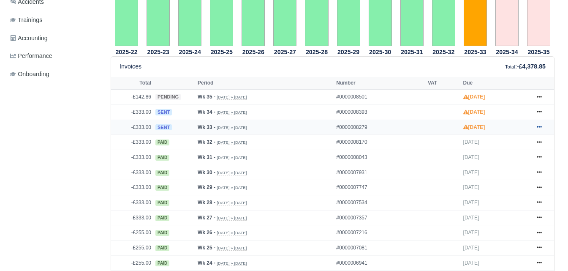
scroll to position [316, 0]
click at [539, 128] on icon at bounding box center [539, 127] width 5 height 2
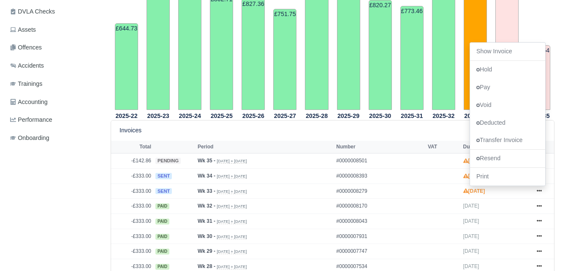
scroll to position [234, 0]
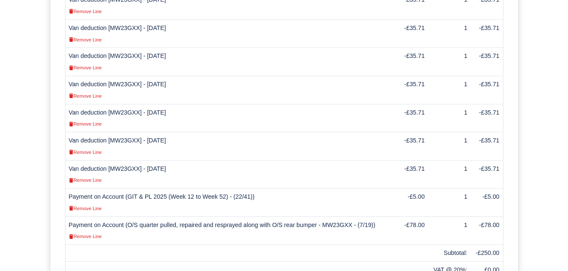
scroll to position [324, 0]
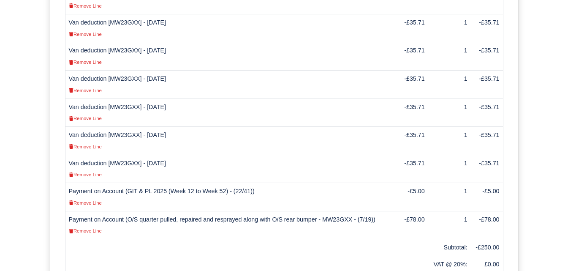
drag, startPoint x: 0, startPoint y: 0, endPoint x: 561, endPoint y: 229, distance: 606.2
drag, startPoint x: 412, startPoint y: 201, endPoint x: 427, endPoint y: 199, distance: 14.9
click at [427, 211] on td "-£78.00" at bounding box center [411, 225] width 33 height 28
copy td "78.00"
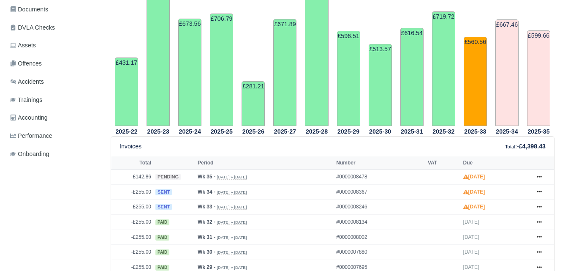
scroll to position [299, 0]
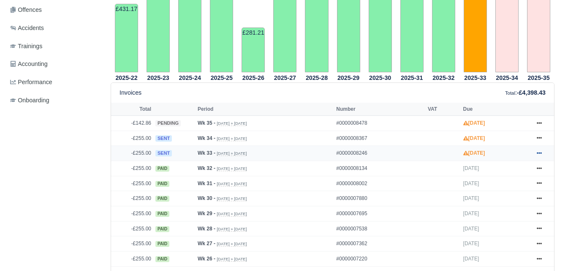
click at [542, 152] on icon at bounding box center [539, 153] width 5 height 2
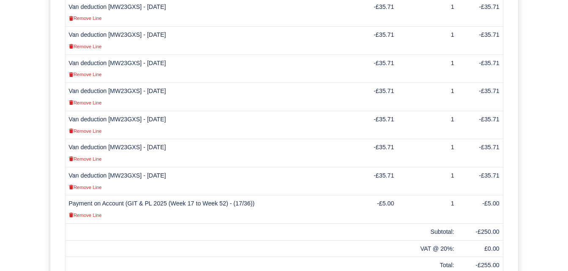
scroll to position [313, 0]
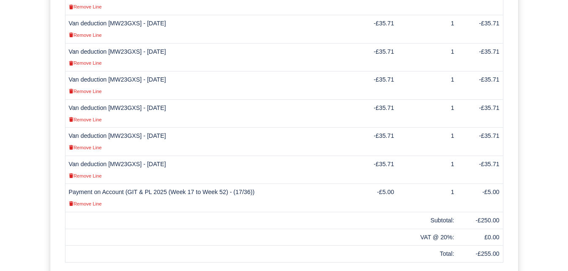
click at [127, 99] on td "Van deduction [MW23GXS] - [DATE] Remove Line" at bounding box center [208, 113] width 286 height 28
copy td "MW23GXS"
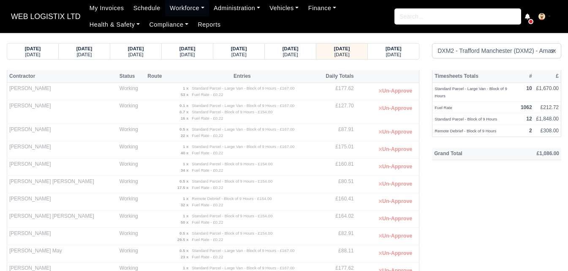
select select "1"
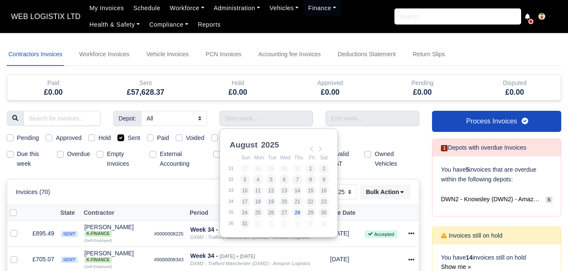
select select "25"
type input "[DATE] - [DATE]"
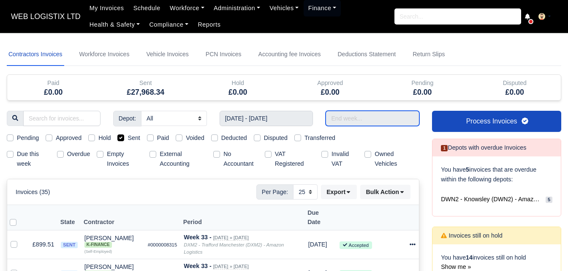
click at [369, 121] on input "text" at bounding box center [373, 118] width 94 height 15
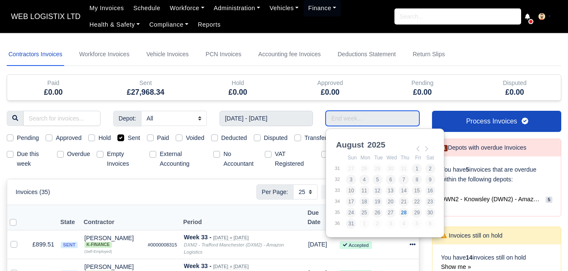
click at [370, 114] on input "Use the arrow keys to pick a date" at bounding box center [373, 118] width 94 height 15
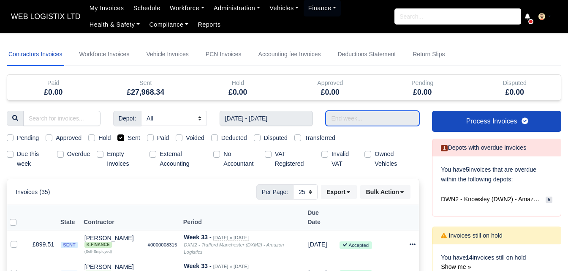
click at [386, 118] on input "Use the arrow keys to pick a date" at bounding box center [373, 118] width 94 height 15
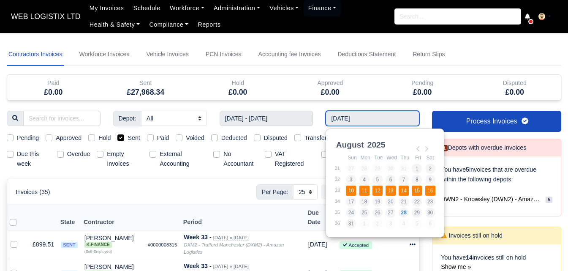
type input "[DATE] - [DATE]"
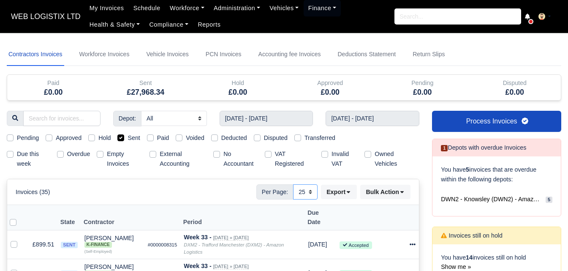
click at [308, 192] on select "10 25 50" at bounding box center [305, 191] width 25 height 15
select select "50"
click at [293, 184] on select "10 25 50" at bounding box center [305, 191] width 25 height 15
click at [351, 191] on icon at bounding box center [349, 192] width 6 height 6
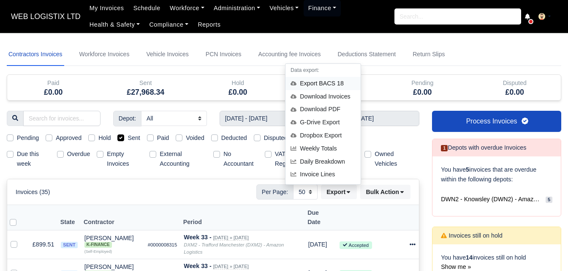
click at [326, 84] on div "Export BACS 18" at bounding box center [323, 83] width 75 height 13
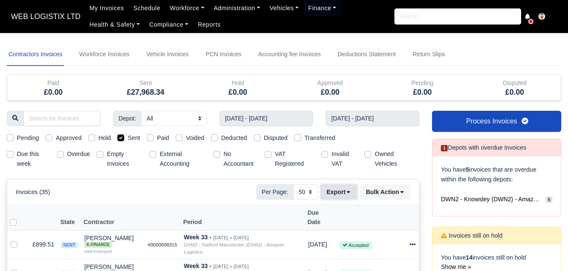
click at [337, 192] on button "Export" at bounding box center [339, 192] width 36 height 14
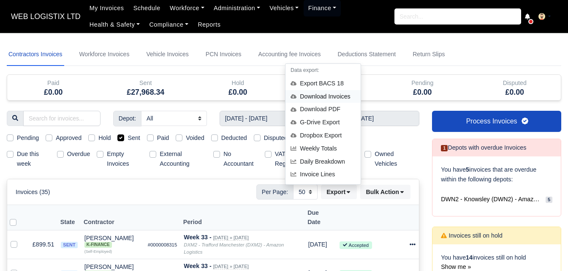
click at [327, 93] on div "Download Invoices" at bounding box center [323, 96] width 75 height 13
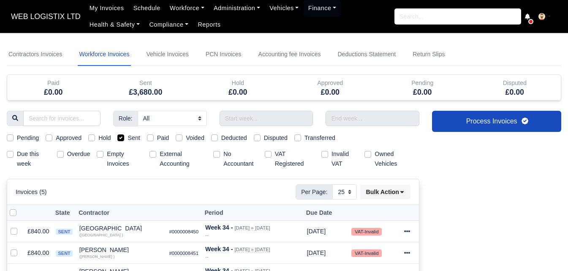
select select "25"
drag, startPoint x: 281, startPoint y: 114, endPoint x: 285, endPoint y: 121, distance: 8.0
click at [281, 114] on input "text" at bounding box center [267, 118] width 94 height 15
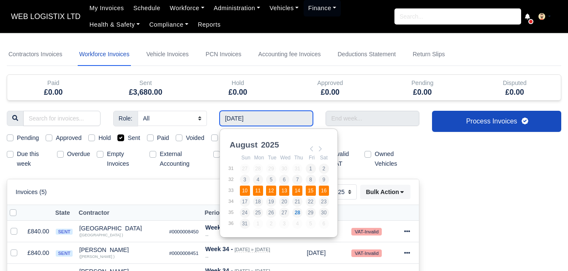
type input "[DATE] - [DATE]"
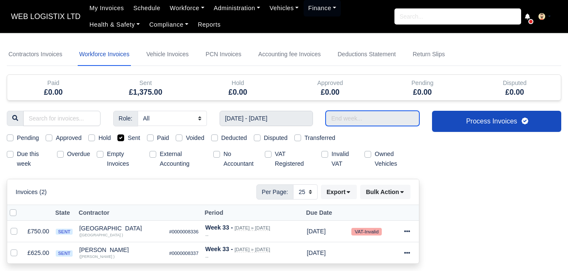
click at [385, 120] on input "text" at bounding box center [373, 118] width 94 height 15
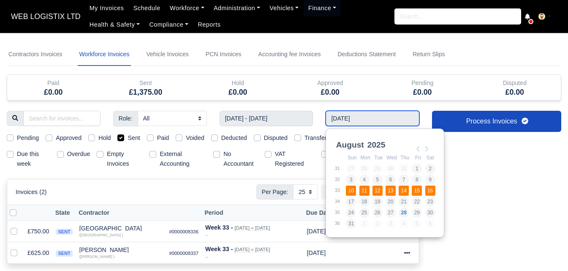
type input "[DATE] - [DATE]"
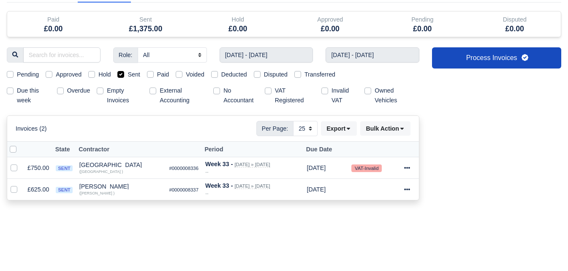
scroll to position [64, 0]
click at [349, 132] on button "Export" at bounding box center [339, 128] width 36 height 14
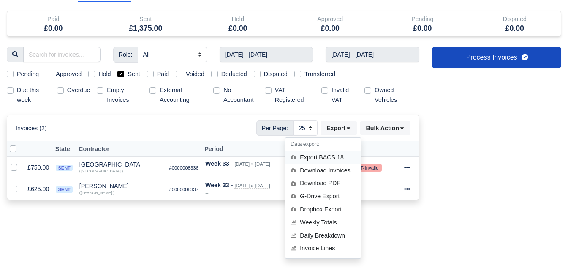
click at [318, 159] on div "Export BACS 18" at bounding box center [323, 157] width 75 height 13
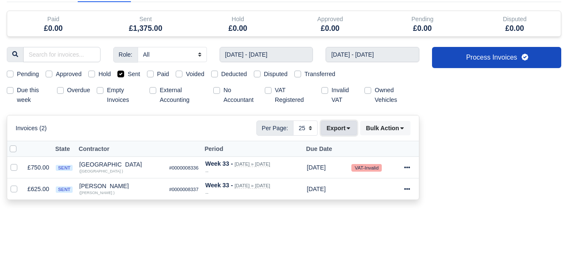
click at [346, 127] on icon at bounding box center [349, 128] width 6 height 6
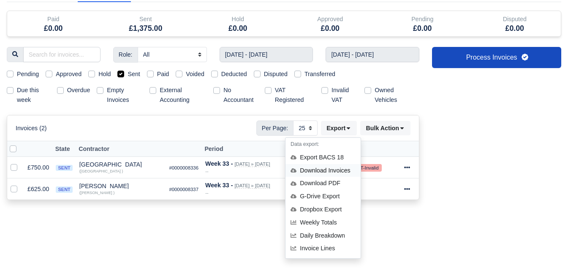
click at [325, 167] on div "Download Invoices" at bounding box center [323, 170] width 75 height 13
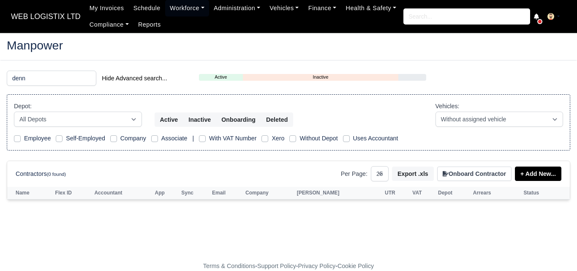
select select "25"
click at [40, 82] on input "denn" at bounding box center [52, 78] width 90 height 15
click at [37, 80] on input "denn" at bounding box center [52, 78] width 90 height 15
click at [88, 77] on input "denn" at bounding box center [52, 78] width 90 height 15
click at [53, 76] on input "search" at bounding box center [52, 78] width 90 height 15
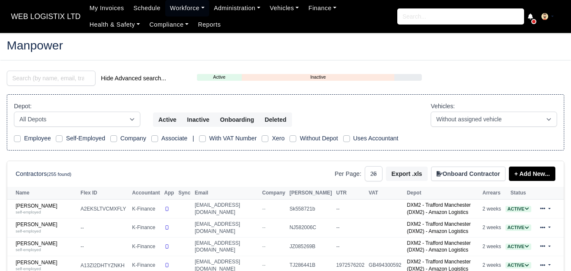
click at [52, 75] on input "search" at bounding box center [51, 78] width 89 height 15
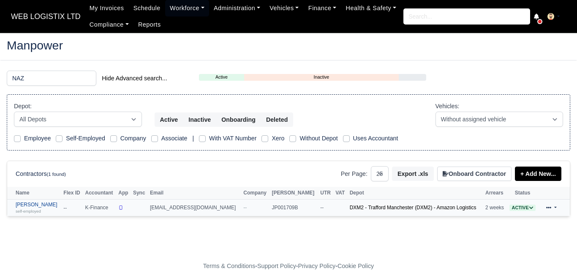
type input "NAZ"
click at [37, 212] on small "self-employed" at bounding box center [28, 211] width 25 height 5
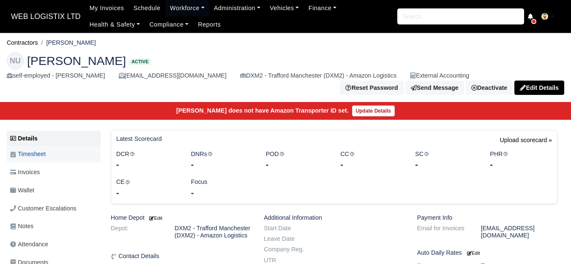
click at [43, 151] on span "Timesheet" at bounding box center [27, 155] width 35 height 10
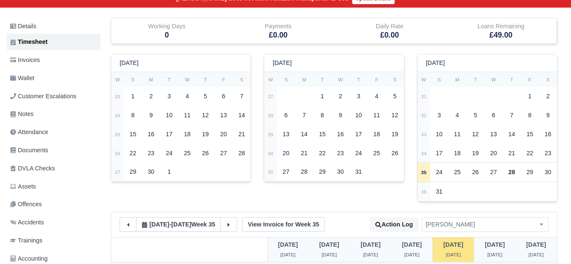
scroll to position [58, 0]
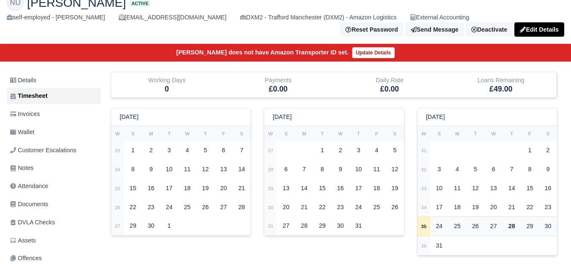
click at [492, 218] on div "27" at bounding box center [493, 226] width 16 height 16
click at [496, 222] on div "27" at bounding box center [493, 226] width 16 height 16
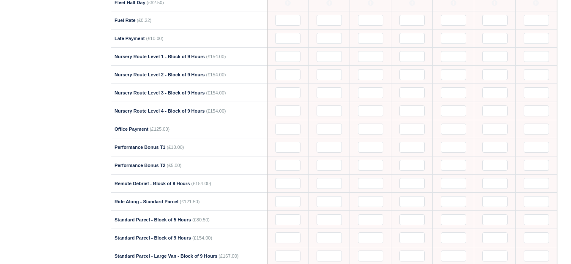
scroll to position [639, 0]
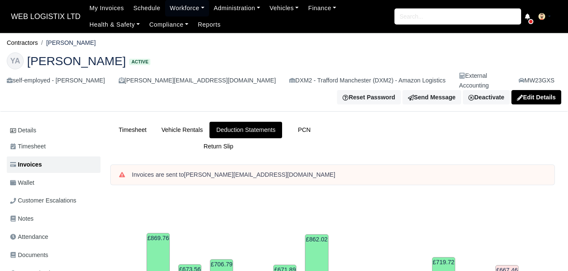
click at [55, 15] on span "WEB LOGISTIX LTD" at bounding box center [46, 16] width 78 height 17
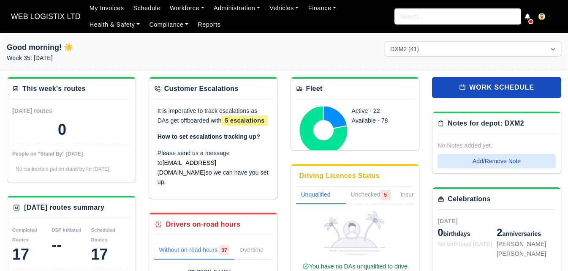
select select "1"
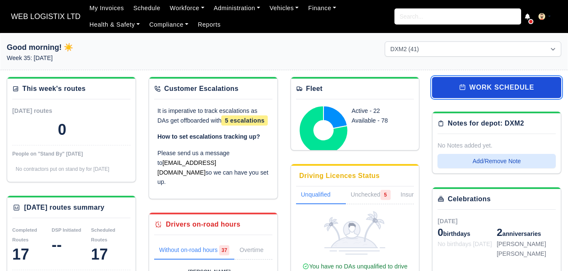
click at [470, 90] on link "work schedule" at bounding box center [496, 87] width 129 height 21
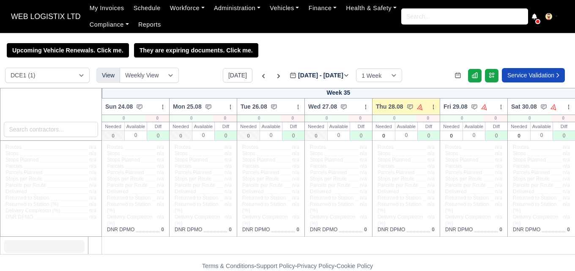
select select "1"
click at [5, 69] on select "DCE1 (1) DWN2 (39) DXM2 (41)" at bounding box center [47, 75] width 84 height 15
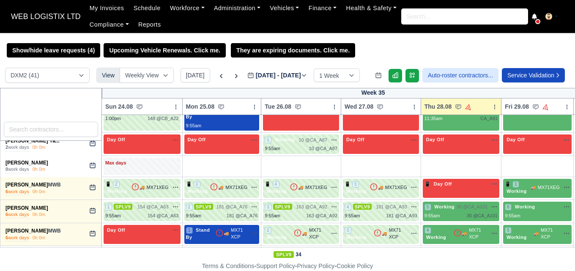
scroll to position [864, 0]
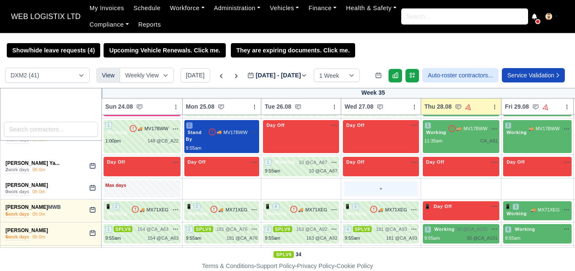
click at [379, 185] on div "+" at bounding box center [380, 189] width 73 height 14
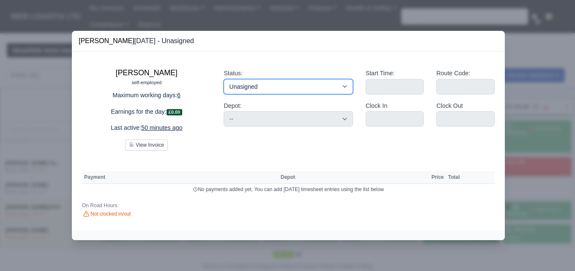
click at [283, 84] on select "Working Day Off Stand By Holiday Other Depot In Office OSM Ridealong Nursery 1 …" at bounding box center [287, 86] width 129 height 15
select select "Training"
click at [223, 79] on select "Working Day Off Stand By Holiday Other Depot In Office OSM Ridealong Nursery 1 …" at bounding box center [287, 86] width 129 height 15
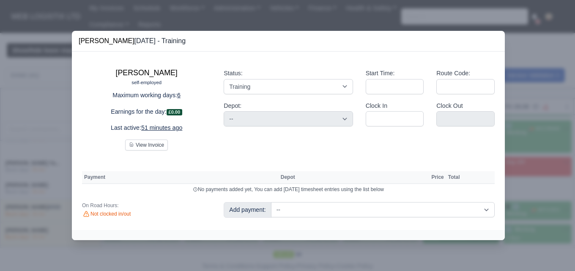
click at [391, 148] on div "Start Time: Route Code: Clock In Clock Out" at bounding box center [430, 106] width 142 height 89
click at [523, 141] on div at bounding box center [287, 135] width 575 height 271
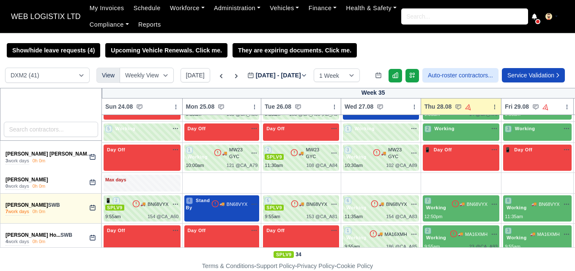
scroll to position [232, 0]
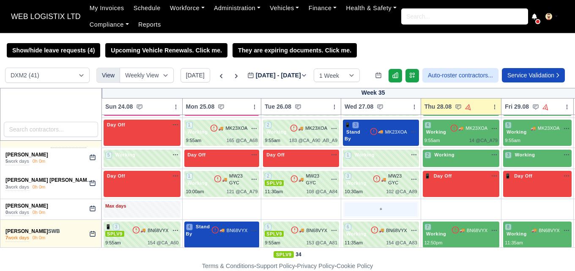
click at [366, 207] on div "+" at bounding box center [380, 209] width 73 height 14
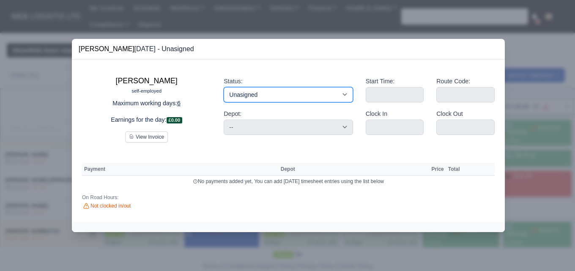
click at [265, 94] on select "Working Day Off Stand By Holiday Other Depot In Office OSM Ridealong Nursery 1 …" at bounding box center [287, 94] width 129 height 15
select select "Training"
click at [223, 87] on select "Working Day Off Stand By Holiday Other Depot In Office OSM Ridealong Nursery 1 …" at bounding box center [287, 94] width 129 height 15
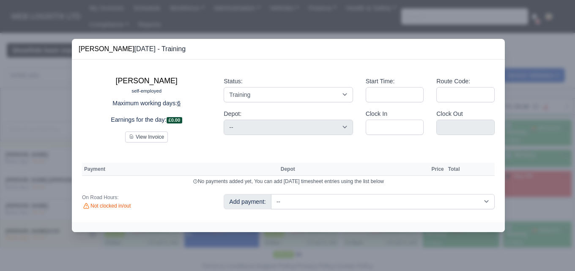
click at [520, 155] on div at bounding box center [287, 135] width 575 height 271
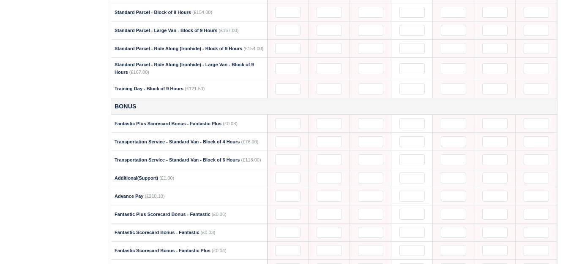
scroll to position [838, 0]
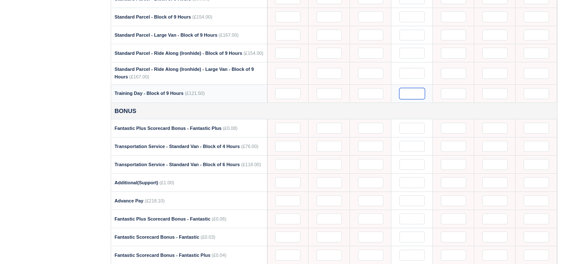
click at [412, 90] on input "text" at bounding box center [411, 93] width 25 height 11
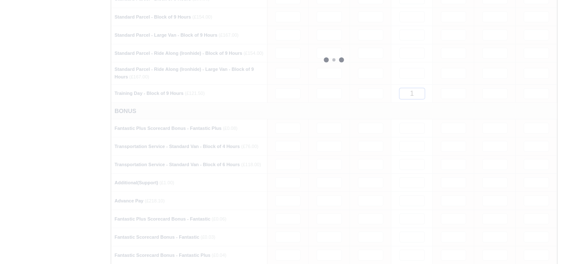
type input "1"
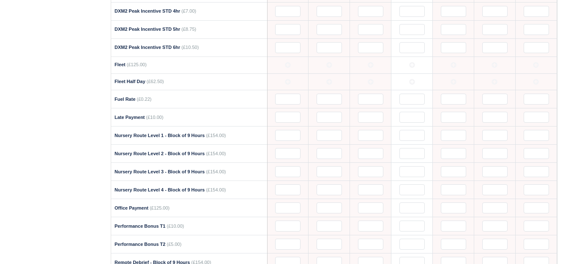
scroll to position [0, 0]
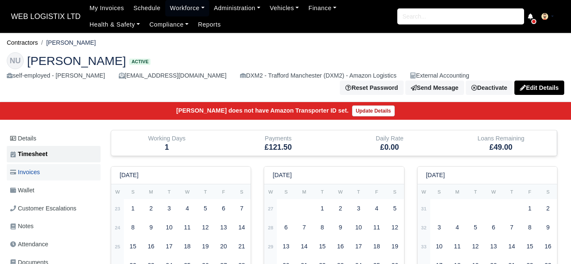
click at [50, 171] on link "Invoices" at bounding box center [54, 172] width 94 height 16
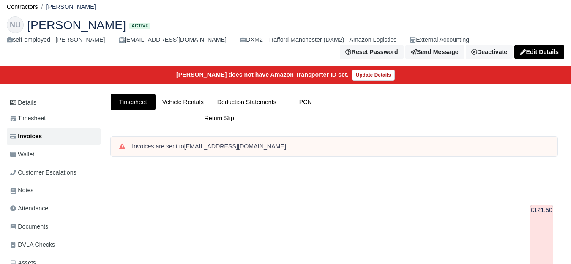
scroll to position [27, 0]
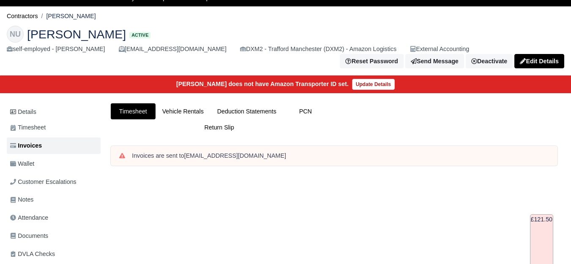
drag, startPoint x: 571, startPoint y: 111, endPoint x: 547, endPoint y: 123, distance: 25.9
click at [547, 123] on html "WEB LOGISTIX LTD My Invoices Schedule Workforce Manpower Expiring Documents Lea…" at bounding box center [285, 105] width 571 height 264
click at [53, 156] on link "Wallet" at bounding box center [54, 164] width 94 height 16
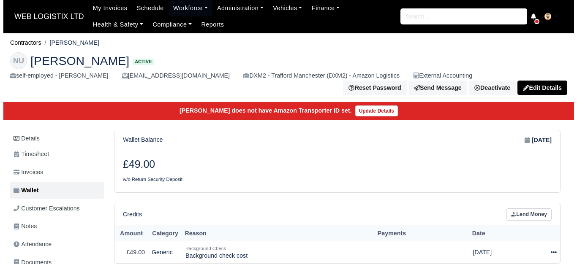
scroll to position [77, 0]
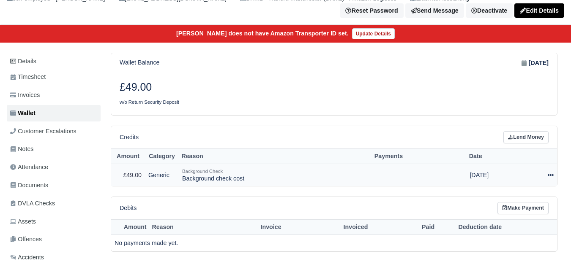
click at [547, 173] on div at bounding box center [538, 176] width 29 height 10
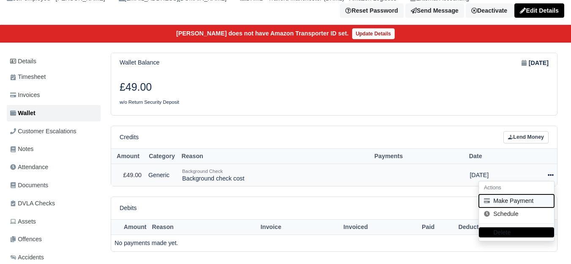
click at [504, 195] on button "Make Payment" at bounding box center [516, 201] width 75 height 13
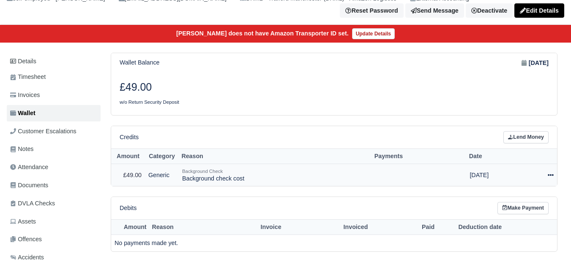
select select "6477"
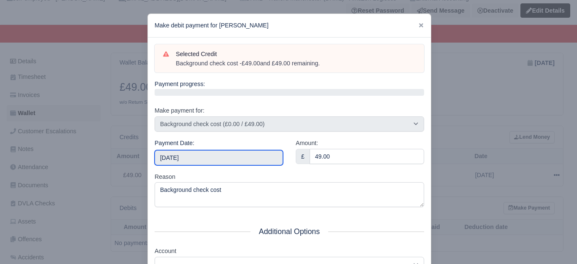
click at [208, 160] on input "[DATE]" at bounding box center [219, 157] width 128 height 15
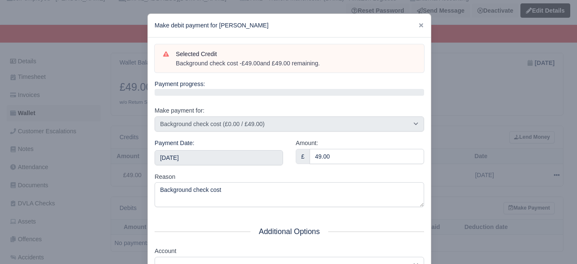
click at [311, 170] on div "Amount: £ 49.00" at bounding box center [359, 156] width 141 height 34
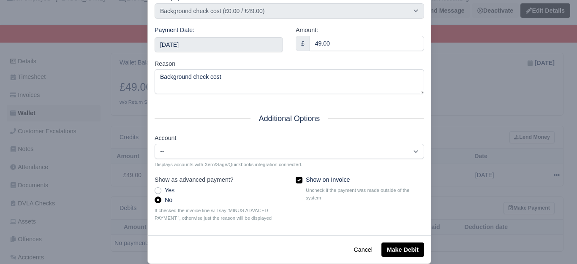
scroll to position [117, 0]
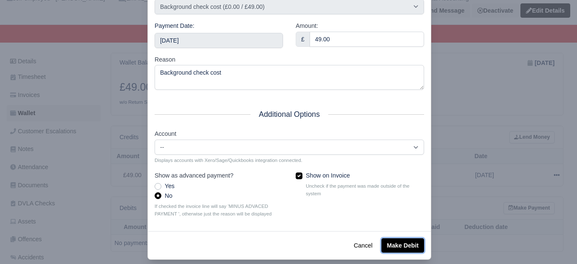
click at [412, 253] on button "Make Debit" at bounding box center [402, 246] width 43 height 14
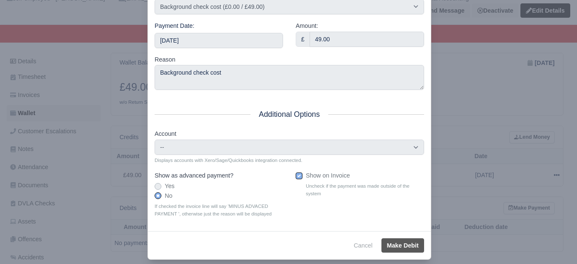
type input "[DATE]T23:59:59+01:00"
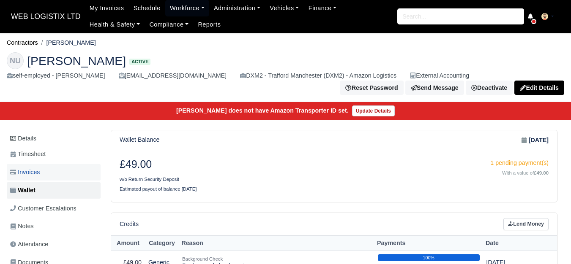
click at [48, 170] on link "Invoices" at bounding box center [54, 172] width 94 height 16
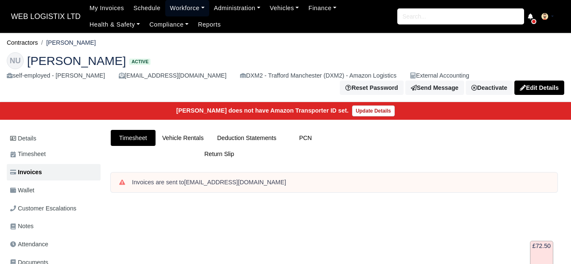
click at [186, 11] on link "Workforce" at bounding box center [187, 8] width 44 height 16
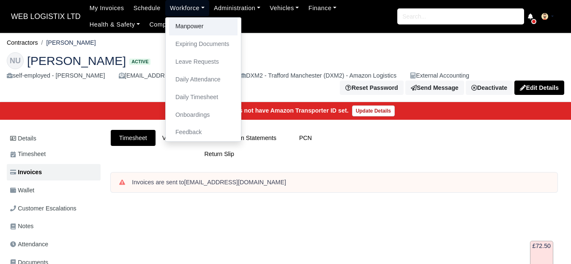
click at [190, 24] on link "Manpower" at bounding box center [203, 27] width 68 height 18
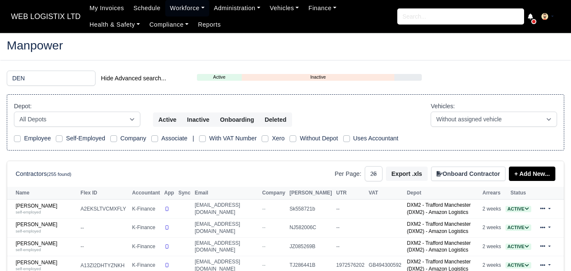
select select "25"
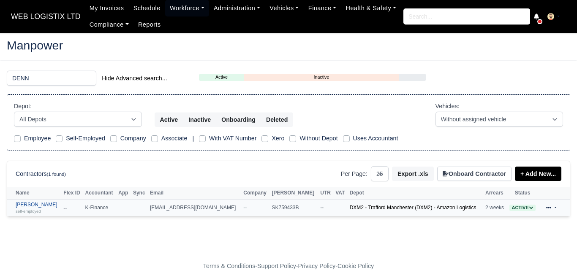
type input "DENN"
click at [36, 213] on small "self-employed" at bounding box center [28, 211] width 25 height 5
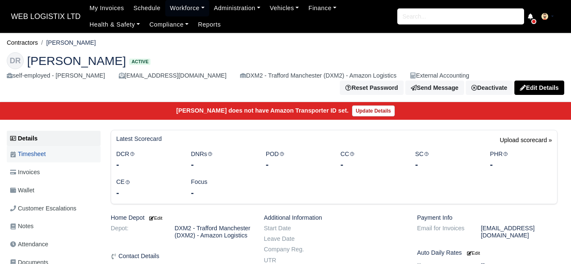
click at [41, 156] on link "Timesheet" at bounding box center [54, 154] width 94 height 16
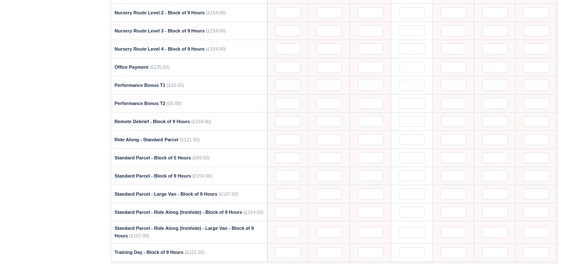
scroll to position [723, 0]
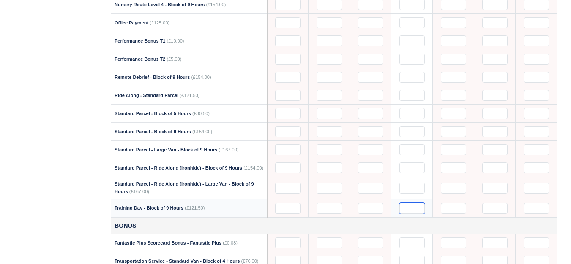
click at [414, 203] on input "text" at bounding box center [411, 208] width 25 height 11
type input "1"
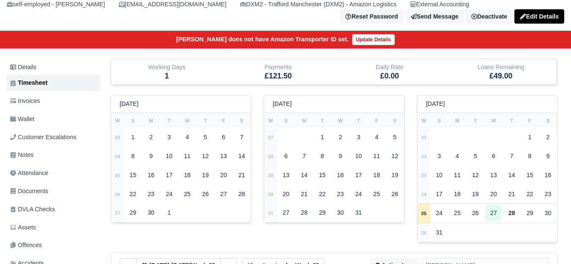
scroll to position [0, 0]
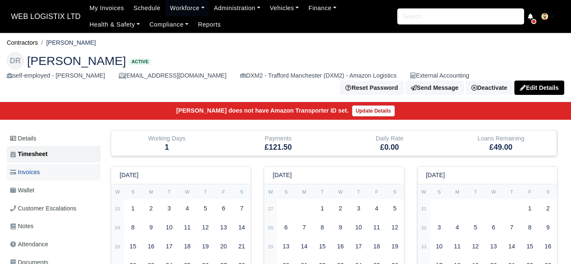
click at [50, 168] on link "Invoices" at bounding box center [54, 172] width 94 height 16
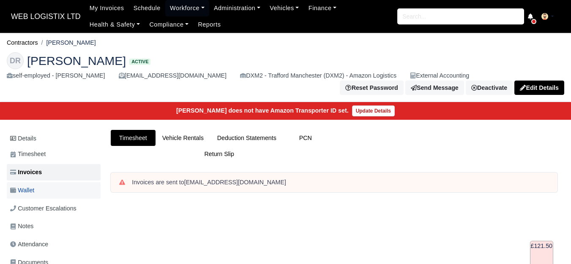
click at [30, 186] on span "Wallet" at bounding box center [22, 191] width 24 height 10
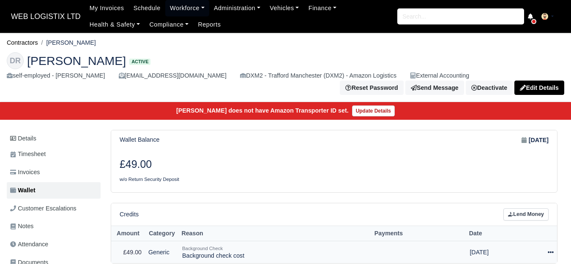
click at [550, 250] on icon at bounding box center [550, 253] width 6 height 6
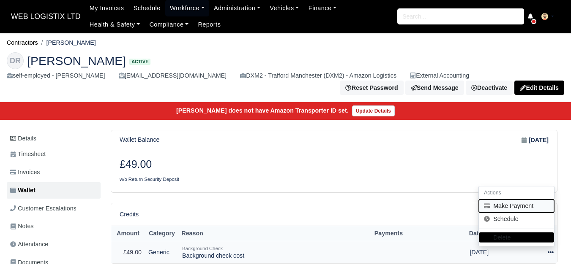
click at [515, 202] on button "Make Payment" at bounding box center [516, 206] width 75 height 13
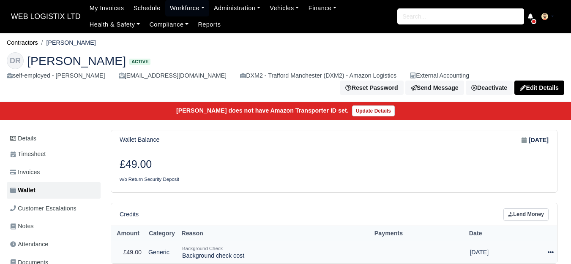
select select "6478"
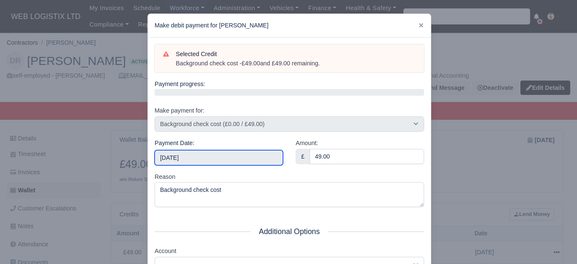
click at [248, 154] on input "2025-08-30" at bounding box center [219, 157] width 128 height 15
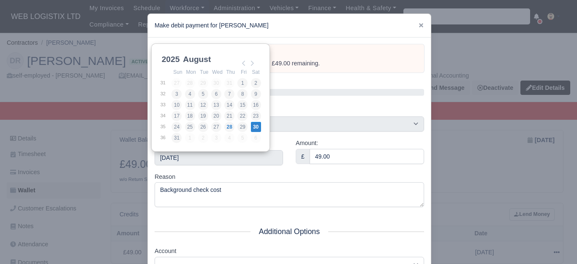
drag, startPoint x: 292, startPoint y: 177, endPoint x: 410, endPoint y: 158, distance: 119.8
click at [294, 178] on div "Reason Background check cost" at bounding box center [290, 189] width 270 height 35
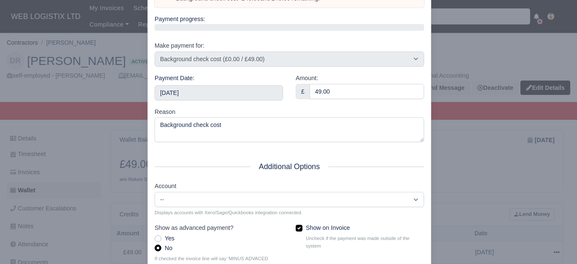
scroll to position [128, 0]
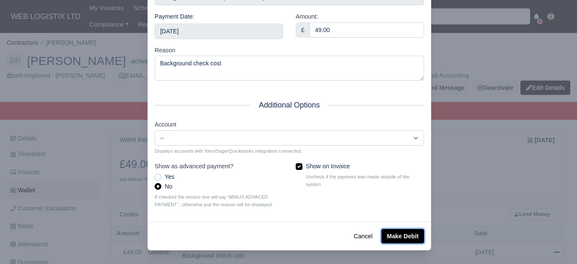
click at [409, 233] on button "Make Debit" at bounding box center [402, 236] width 43 height 14
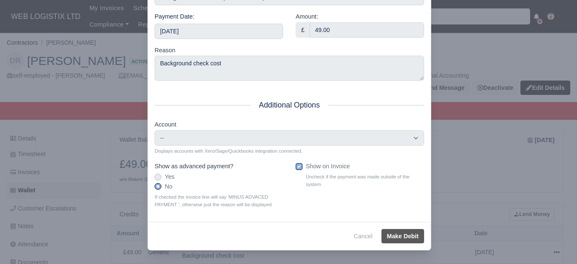
type input "2025-08-30T23:59:59+01:00"
